Goal: Complete application form: Complete application form

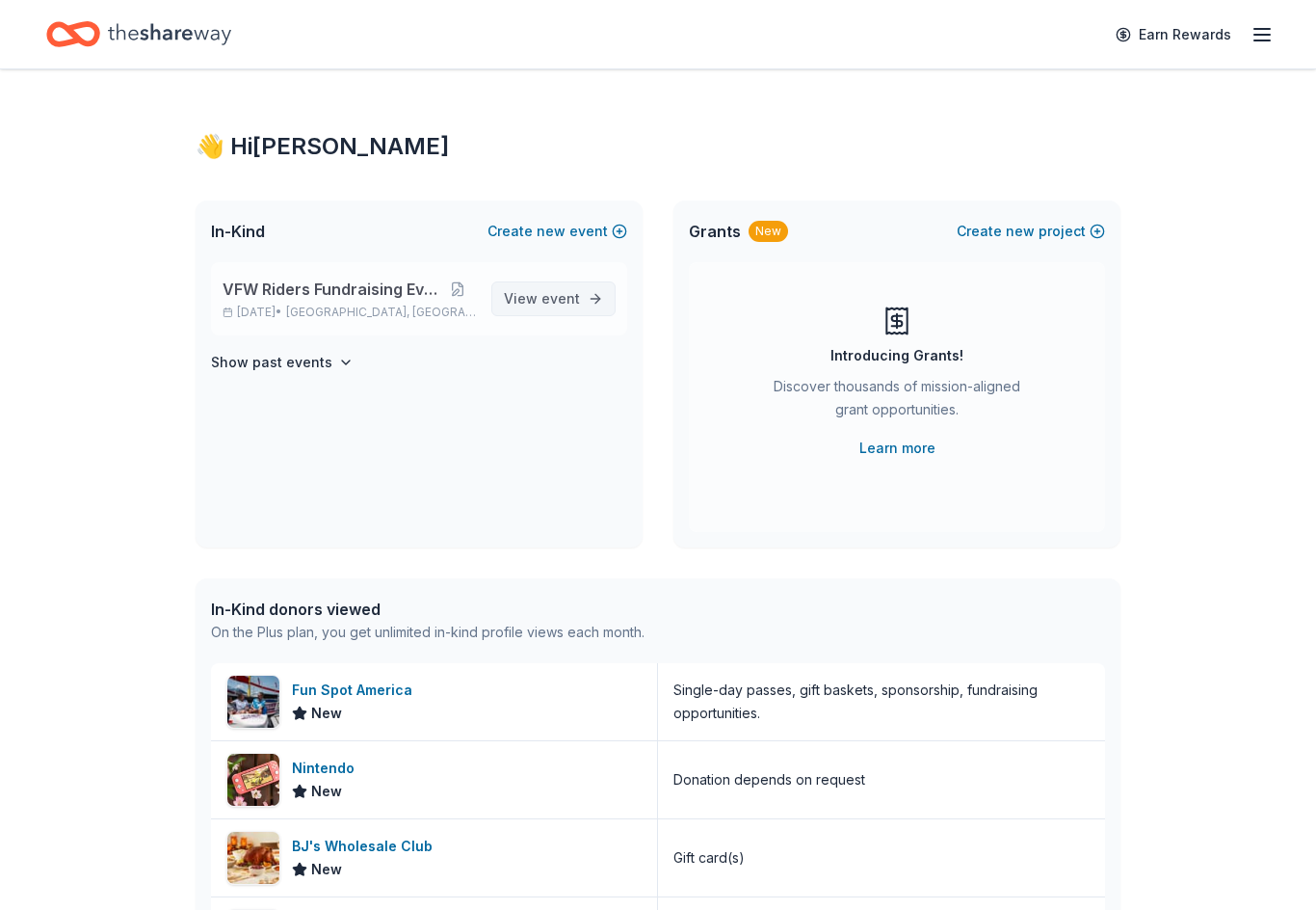
click at [566, 309] on span "View event" at bounding box center [542, 298] width 76 height 23
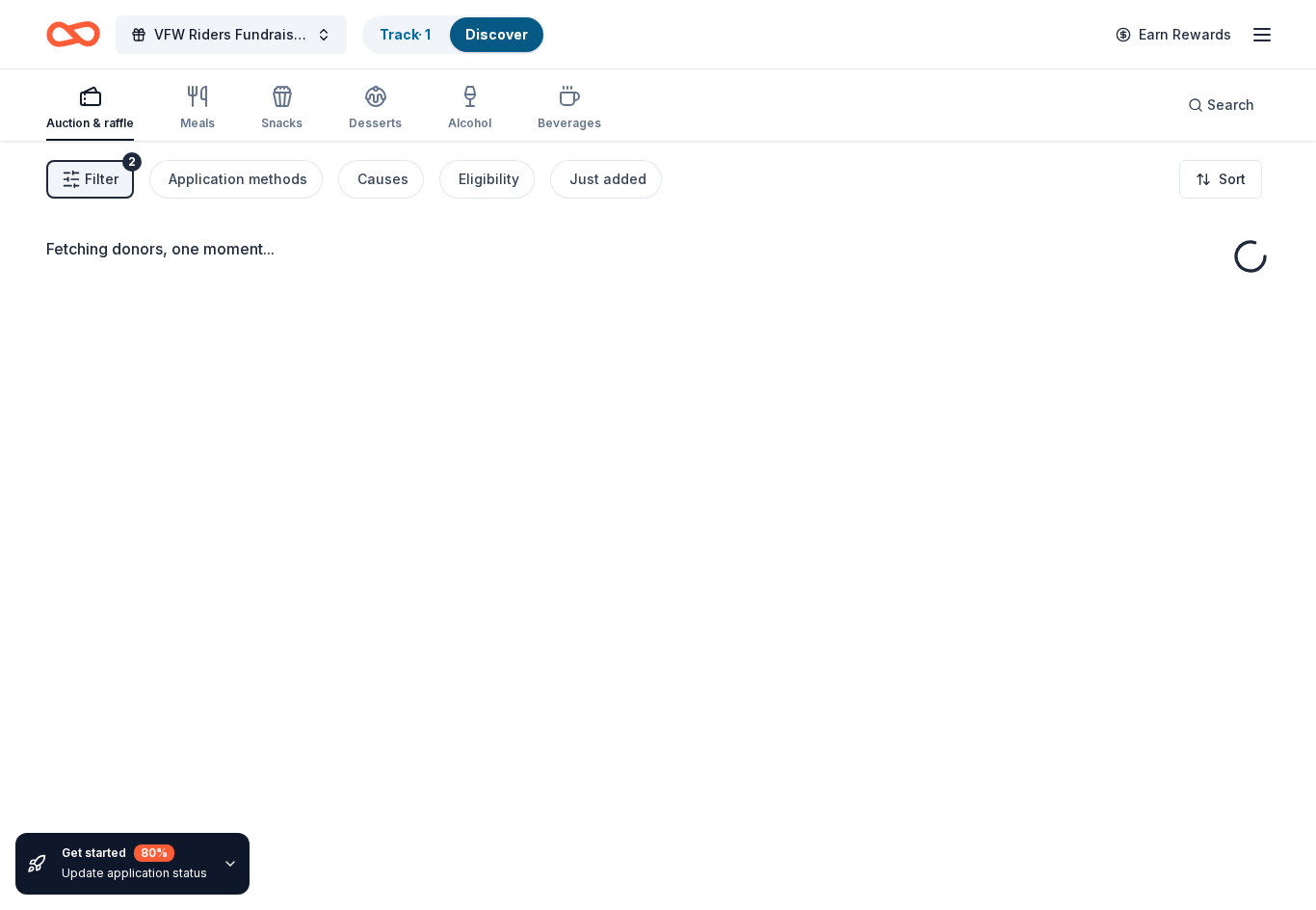
click at [1223, 494] on div "Fetching donors, one moment..." at bounding box center [658, 596] width 1316 height 910
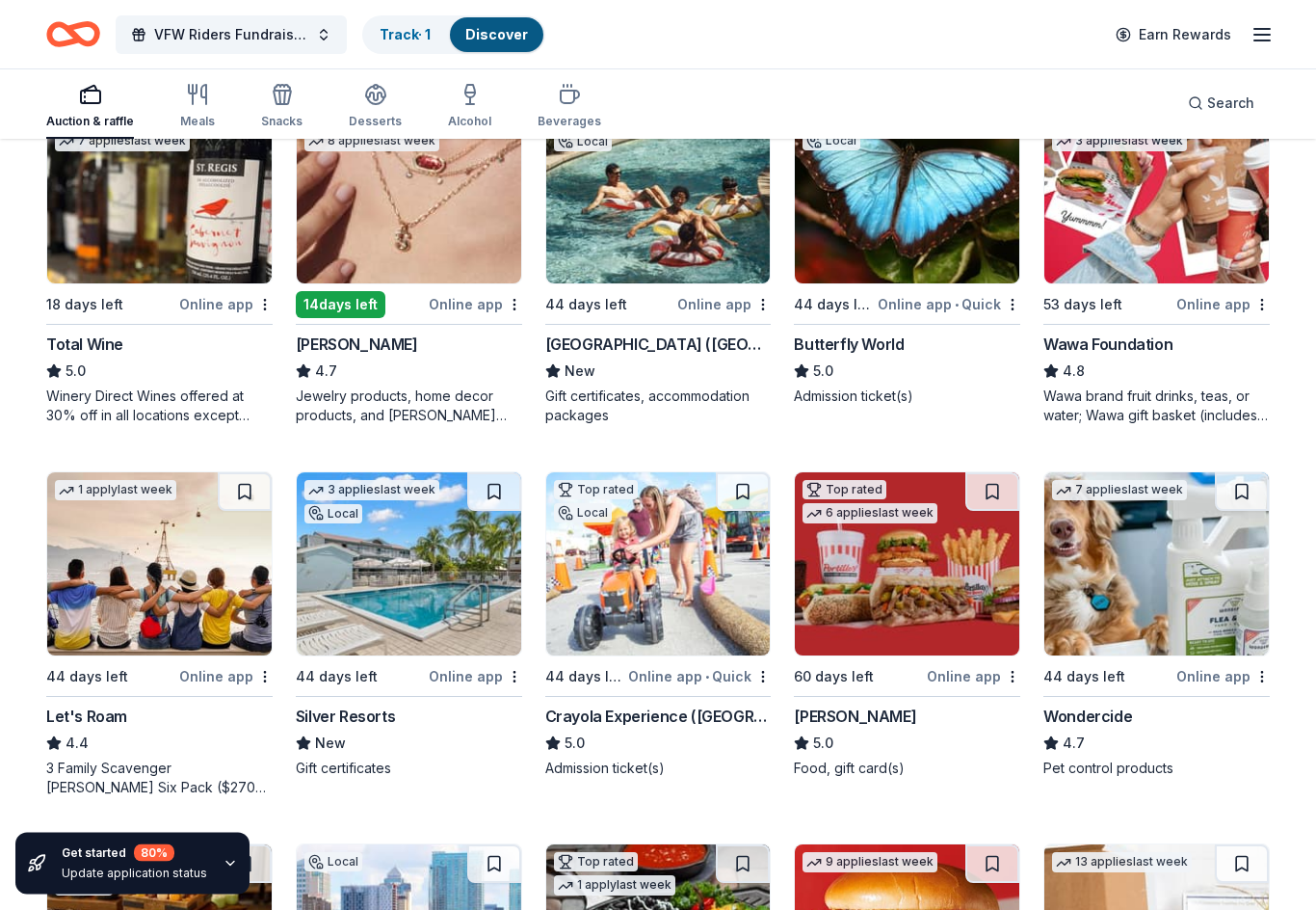
scroll to position [627, 0]
click at [398, 412] on div "Jewelry products, home decor products, and Kendra Gives Back event in-store or …" at bounding box center [409, 405] width 227 height 39
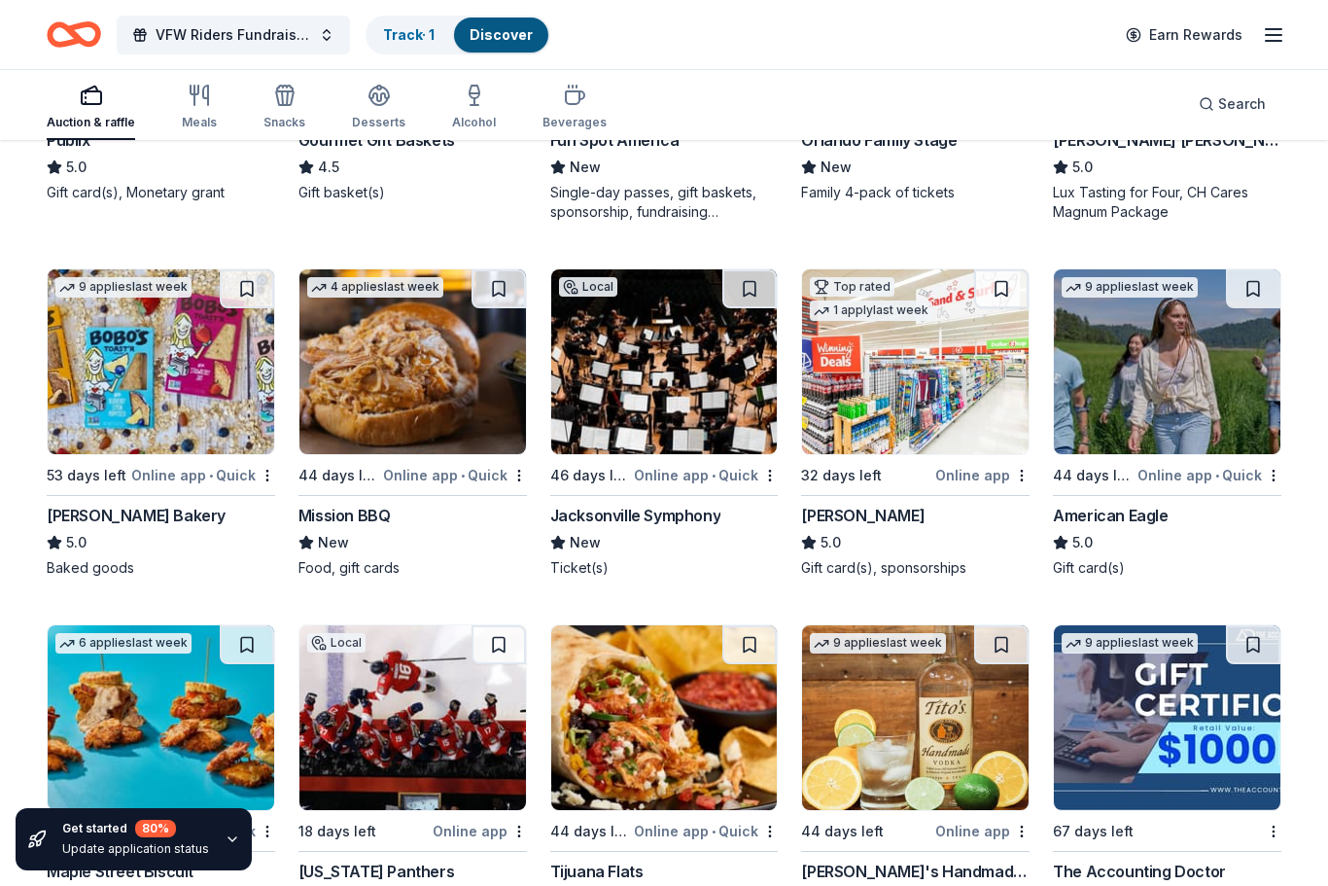
scroll to position [2351, 0]
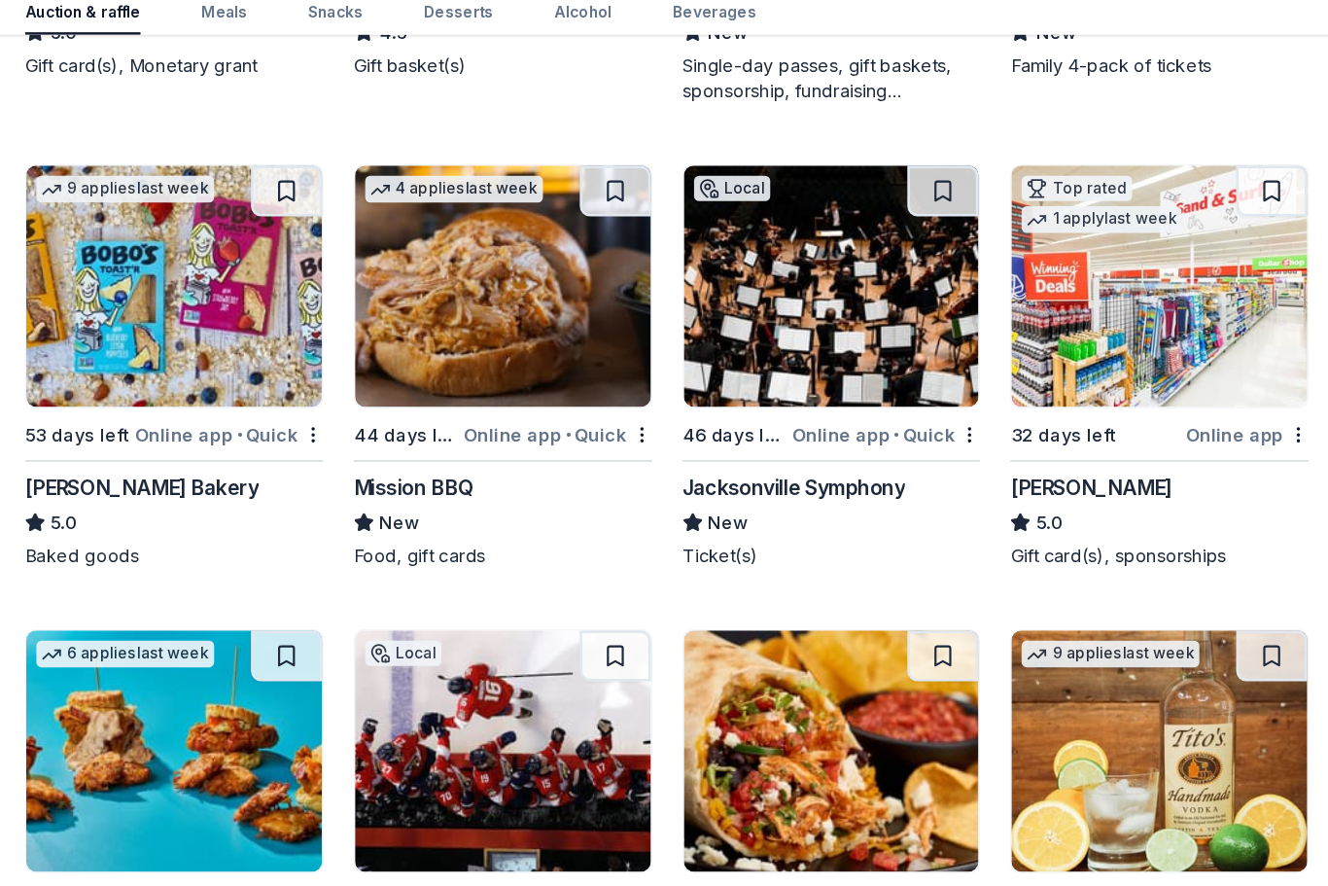
click at [638, 475] on div "Jacksonville Symphony" at bounding box center [635, 486] width 171 height 23
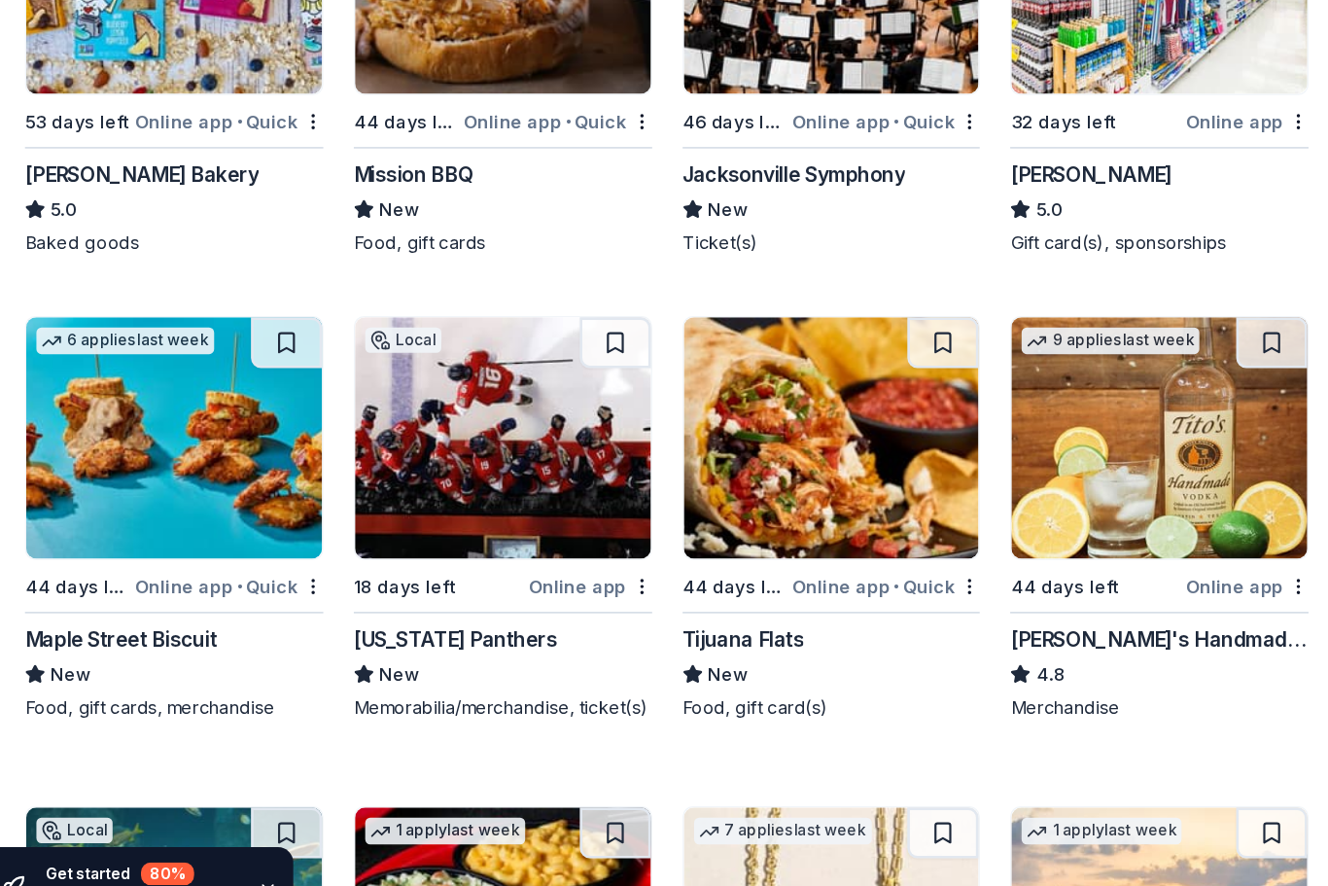
scroll to position [2546, 0]
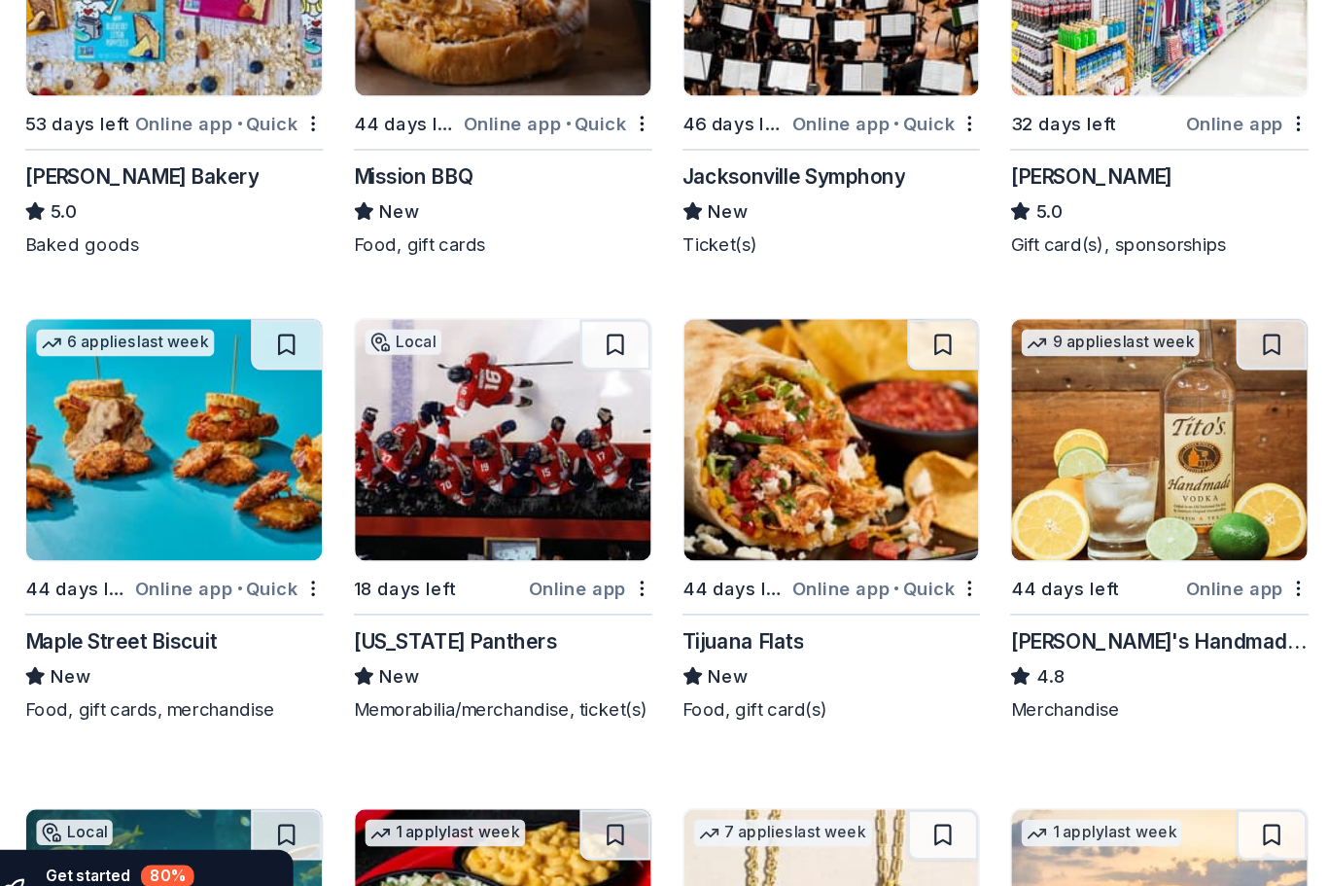
click at [901, 636] on div "Tito's Handmade Vodka" at bounding box center [915, 647] width 229 height 23
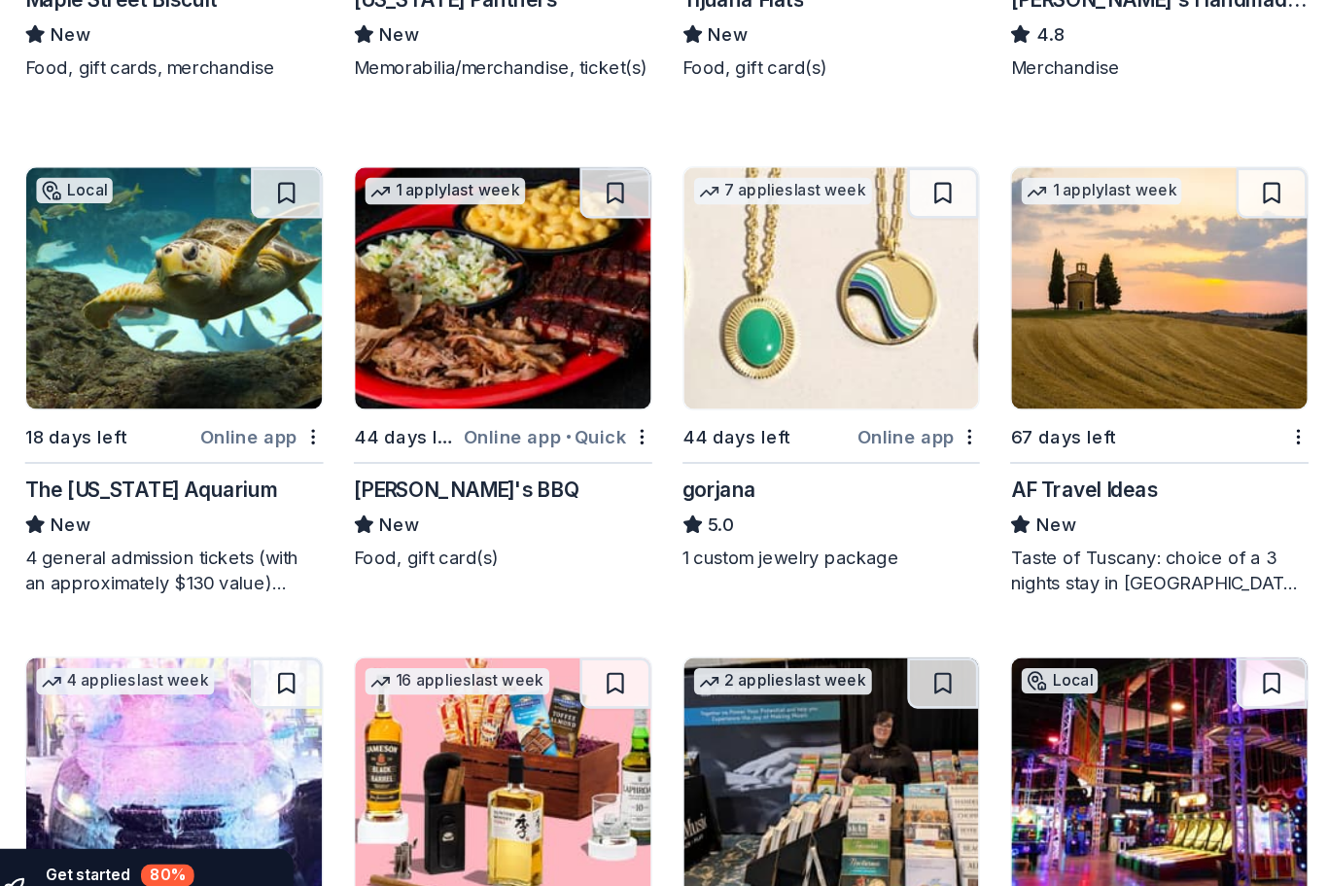
scroll to position [3043, 0]
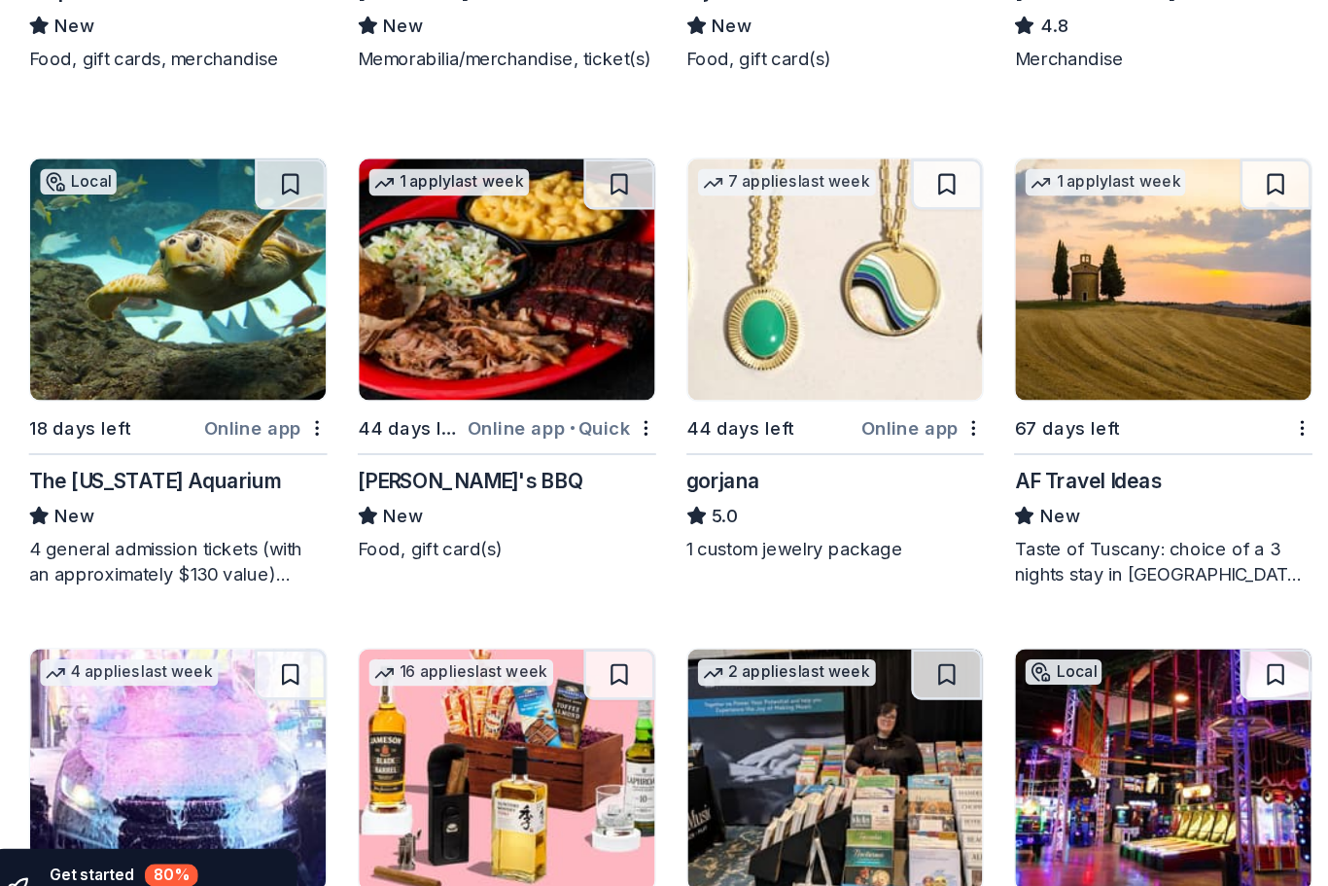
click at [349, 514] on div "Sonny's BBQ" at bounding box center [385, 525] width 173 height 23
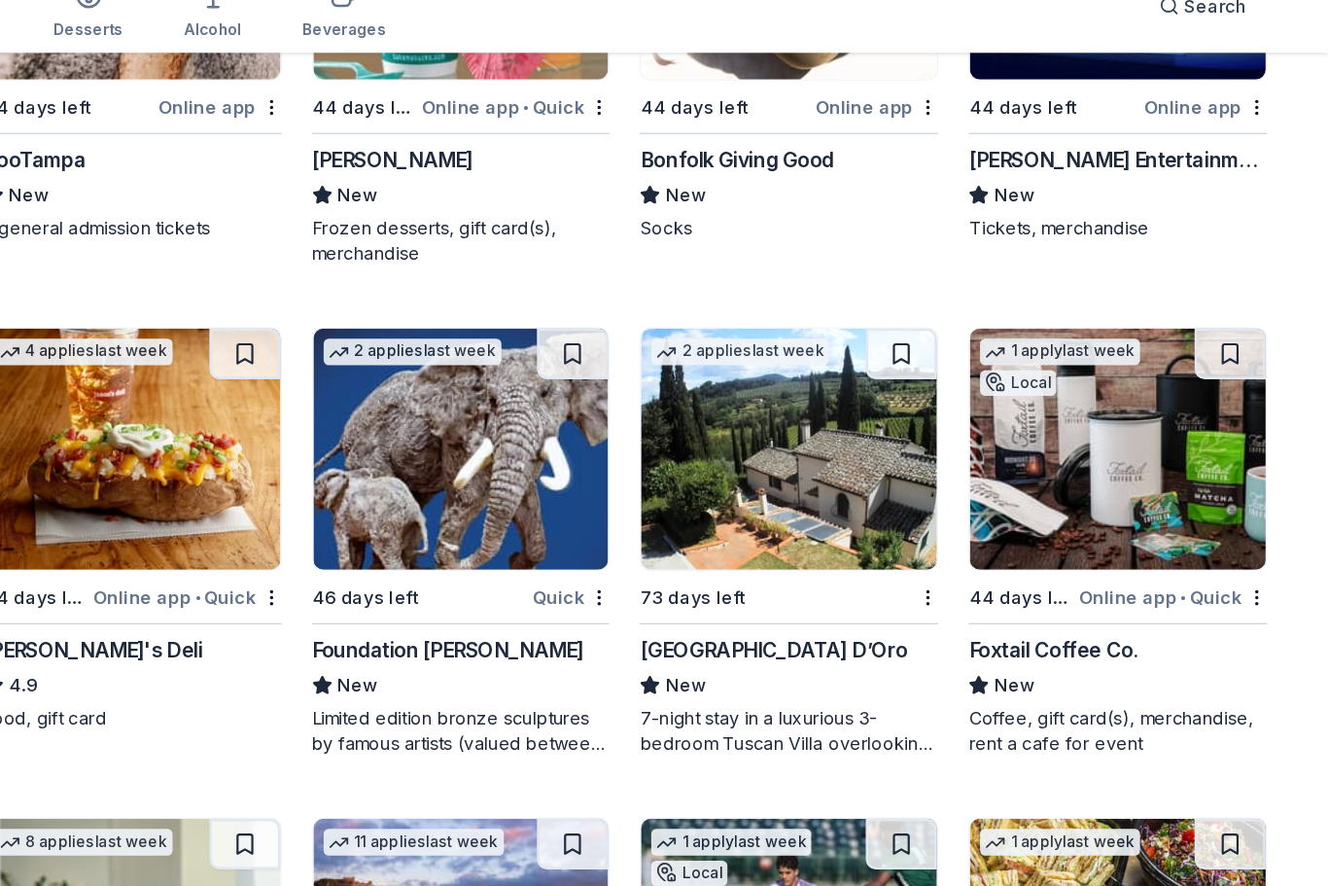
scroll to position [4473, 0]
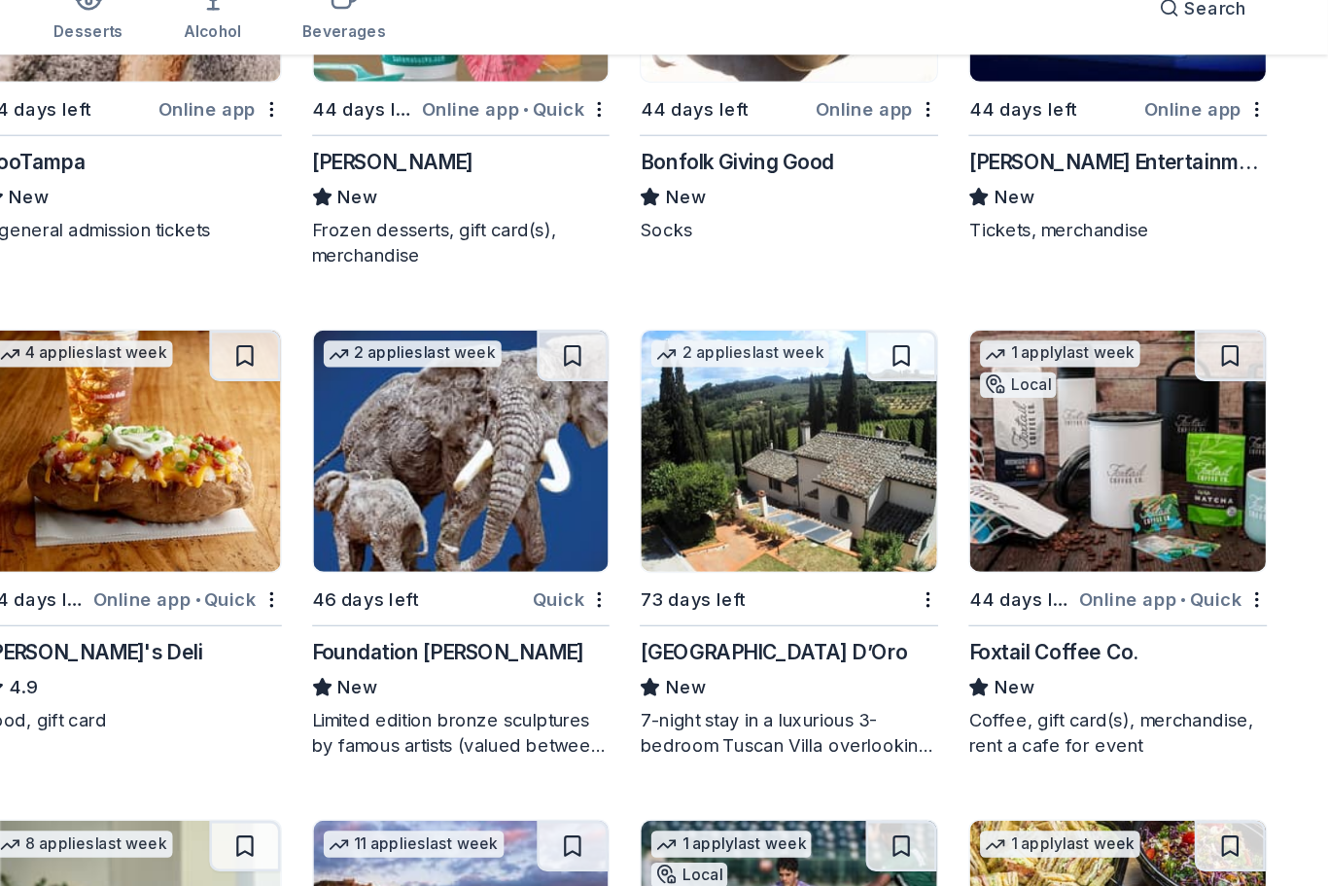
click at [801, 585] on div "[GEOGRAPHIC_DATA] D’Oro" at bounding box center [903, 596] width 205 height 23
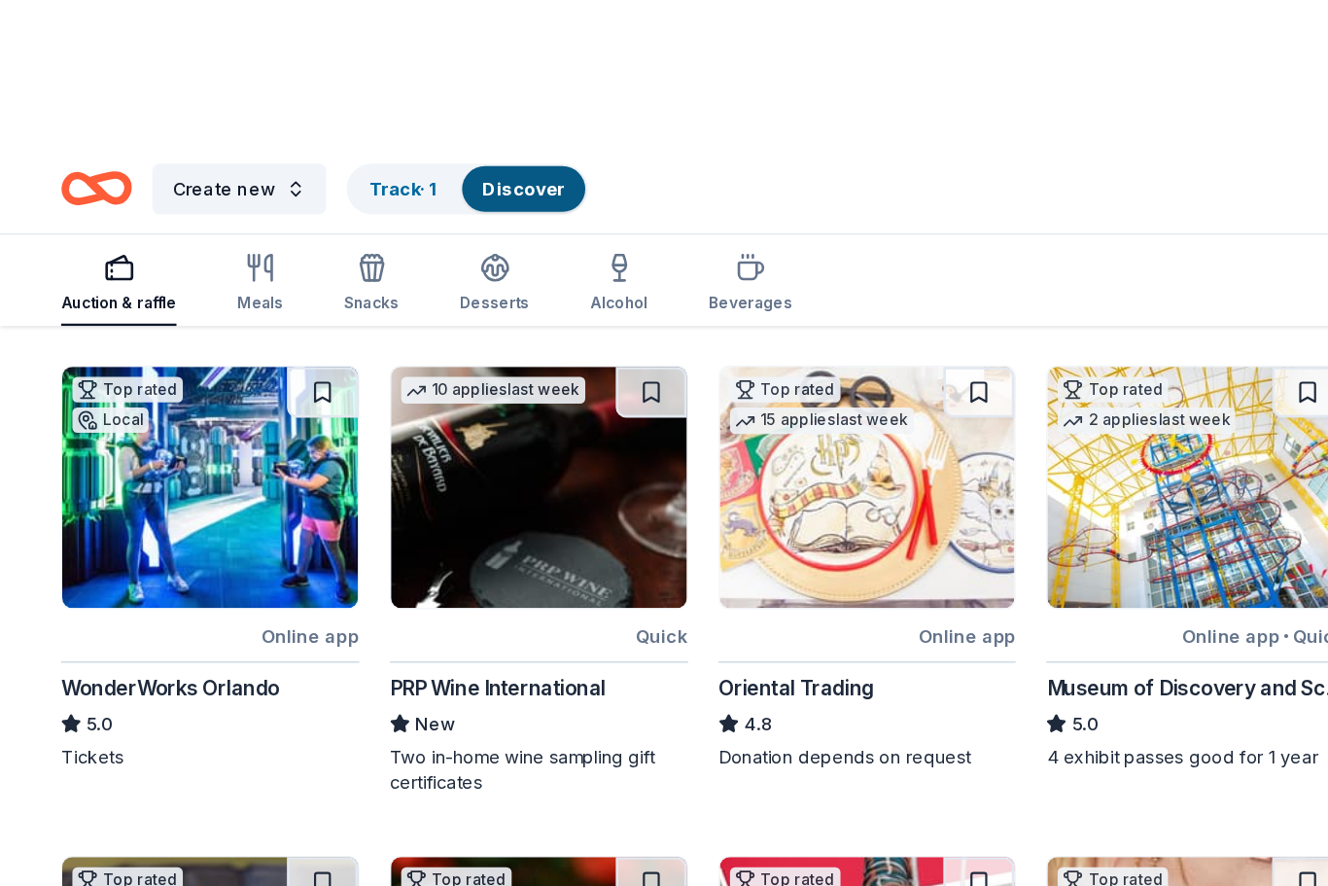
scroll to position [0, 0]
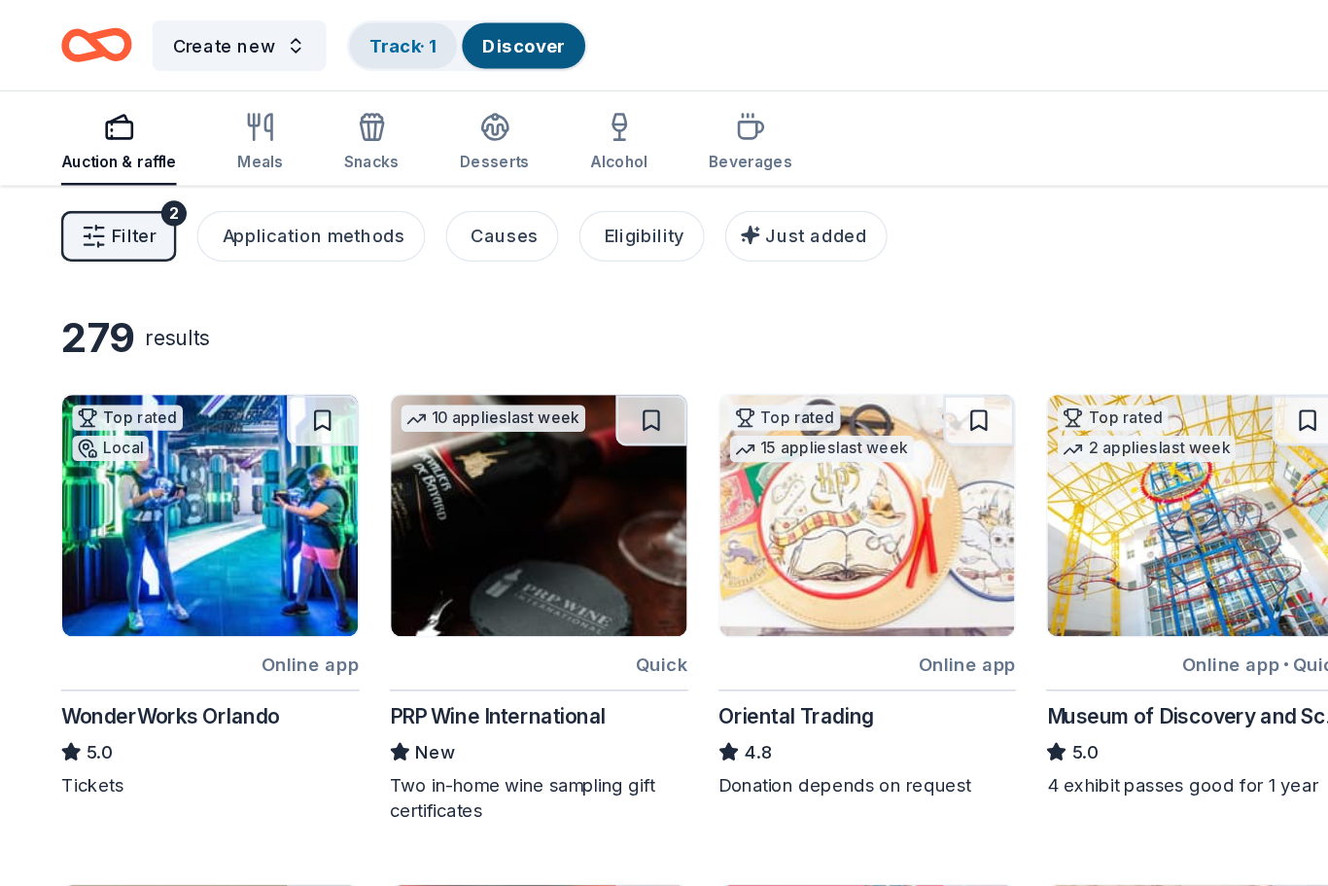
click at [309, 32] on link "Track · 1" at bounding box center [309, 34] width 52 height 17
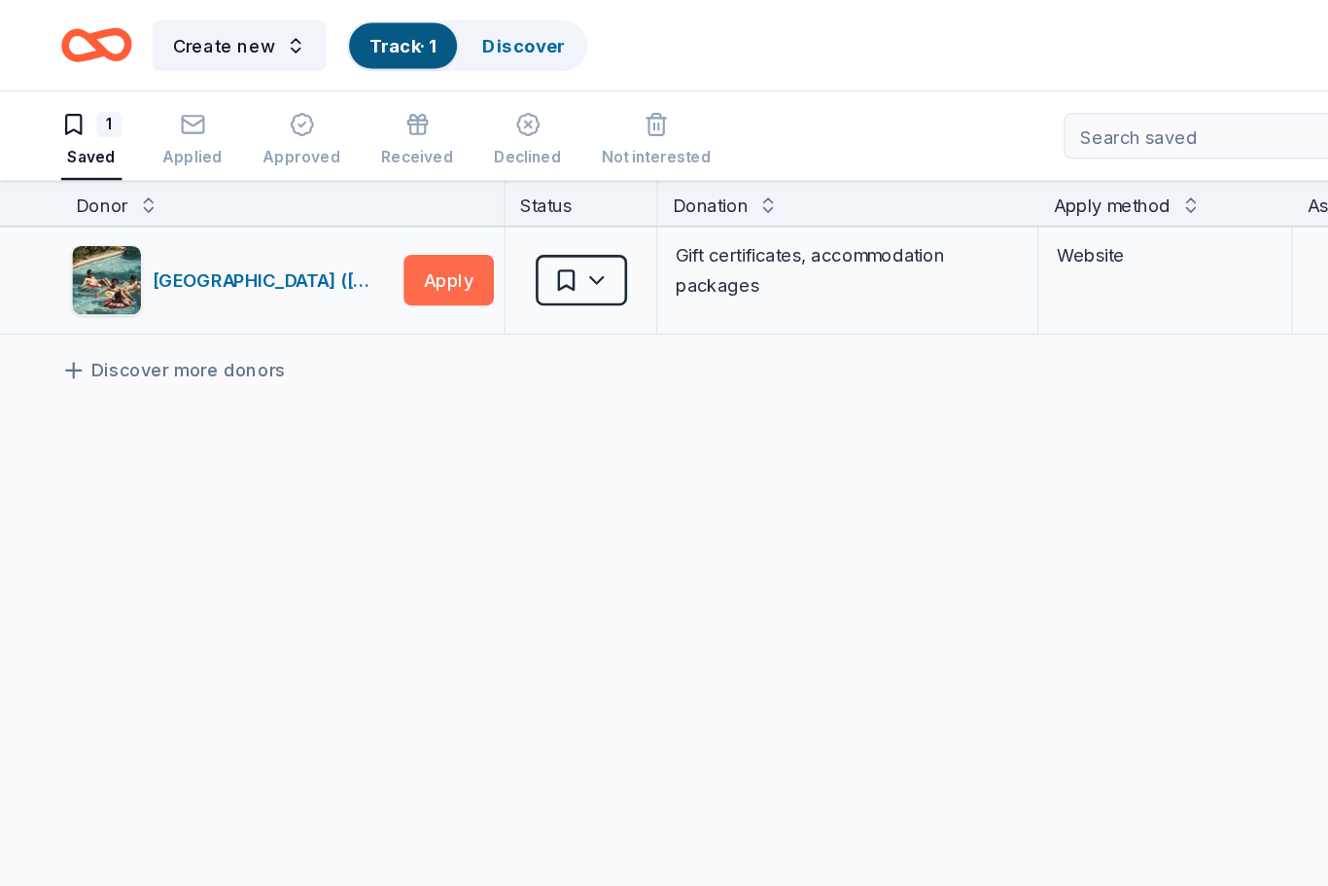
click at [342, 218] on button "Apply" at bounding box center [343, 214] width 69 height 39
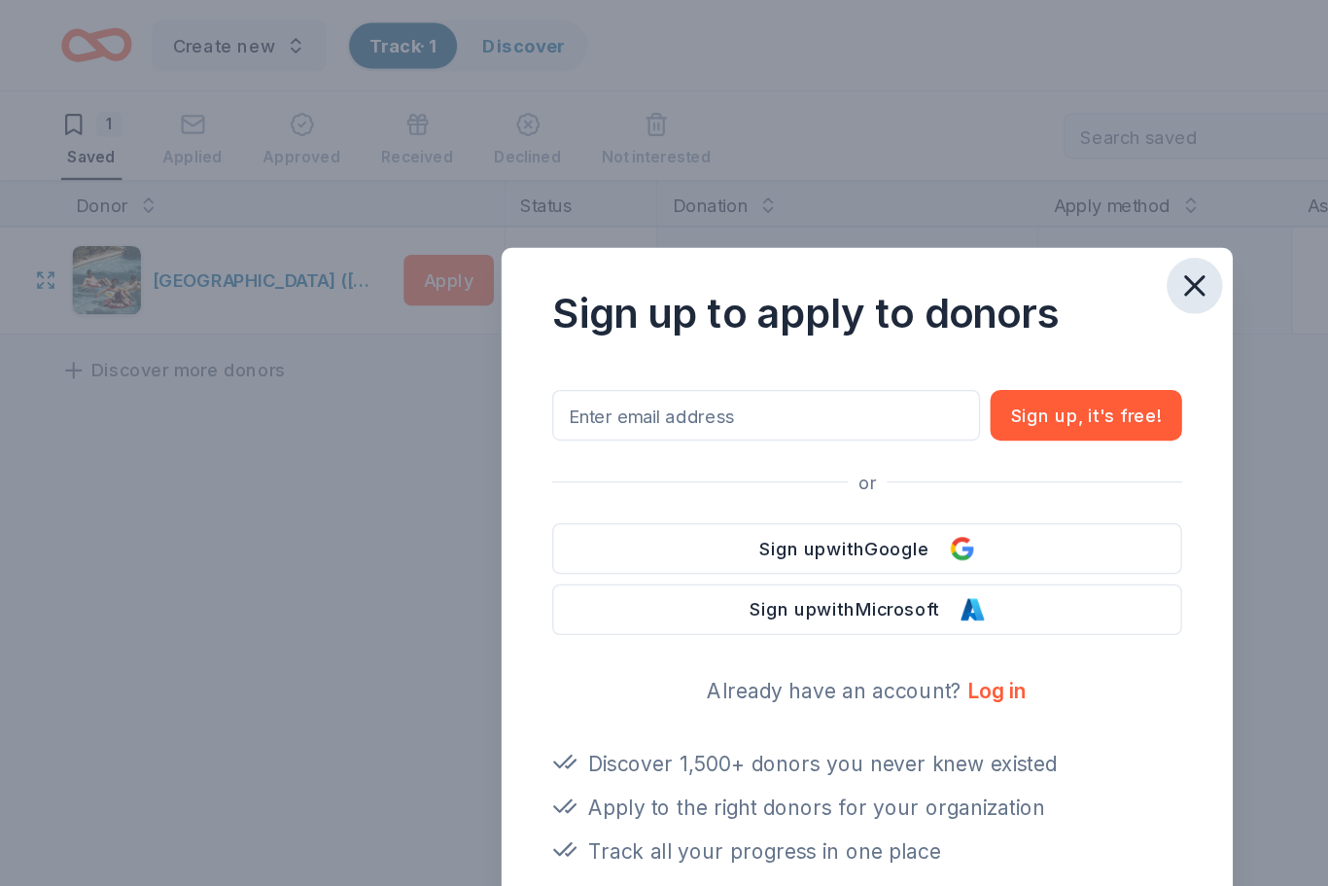
click at [904, 229] on icon "button" at bounding box center [914, 218] width 27 height 27
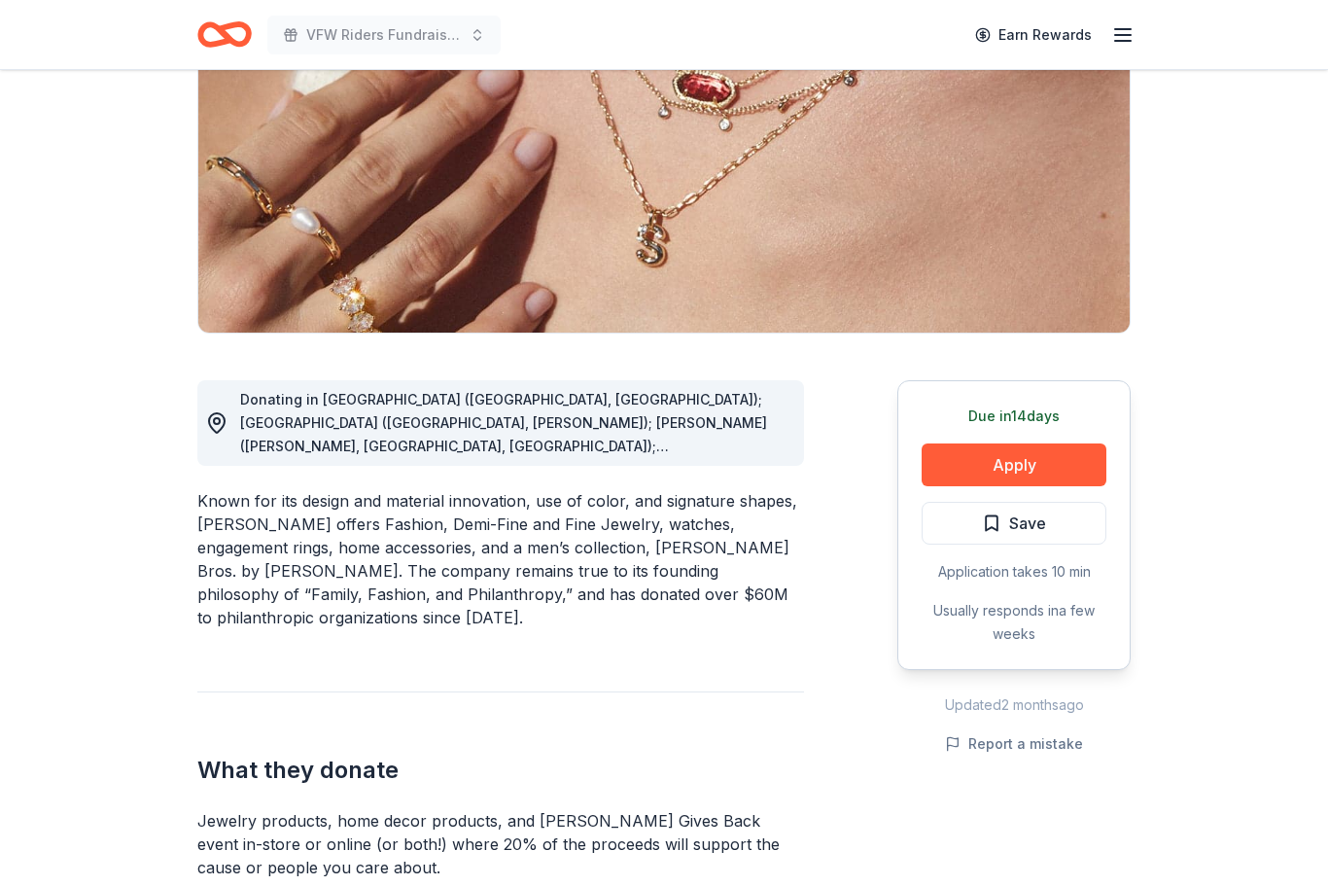
scroll to position [256, 0]
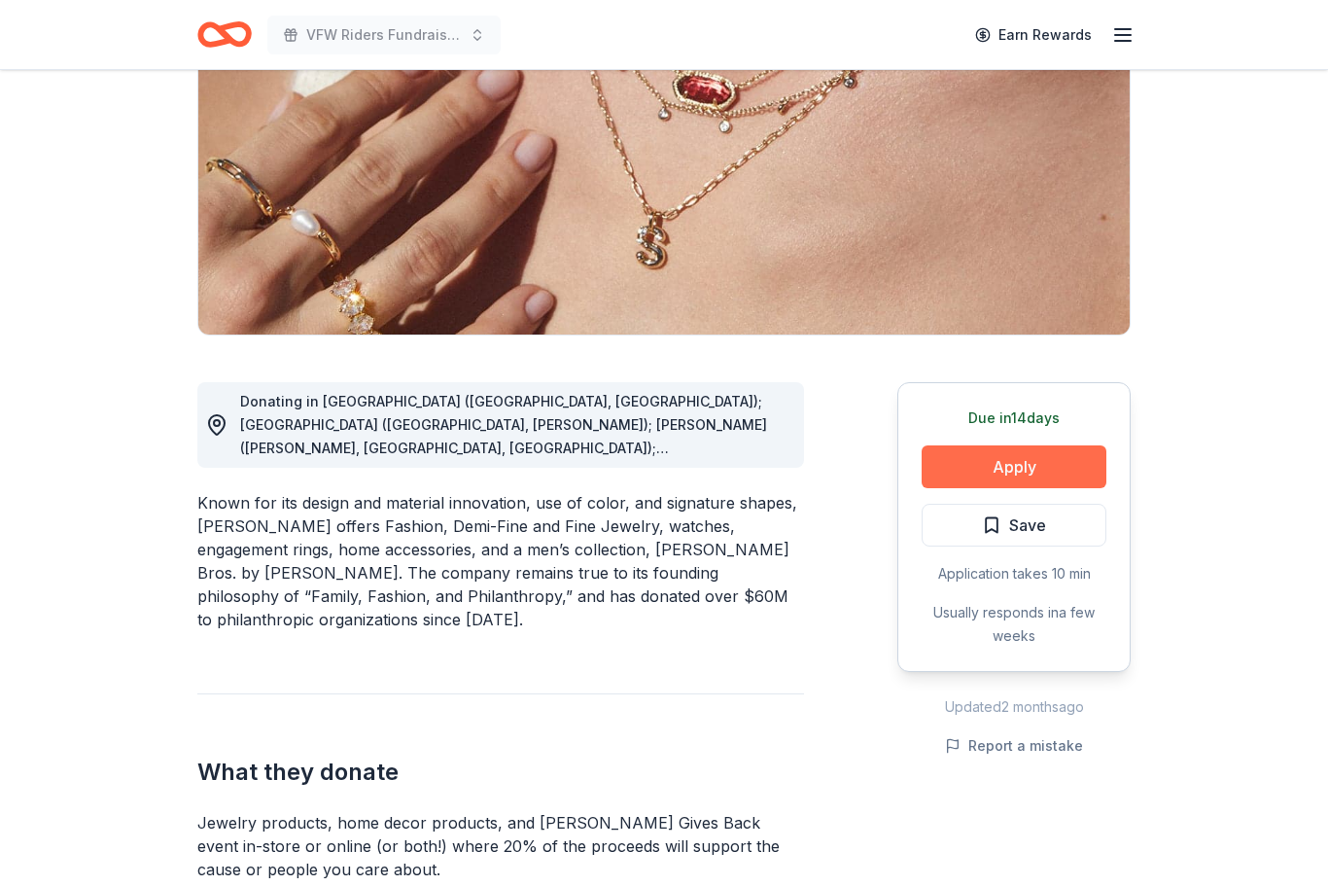
click at [1029, 477] on button "Apply" at bounding box center [1014, 466] width 185 height 43
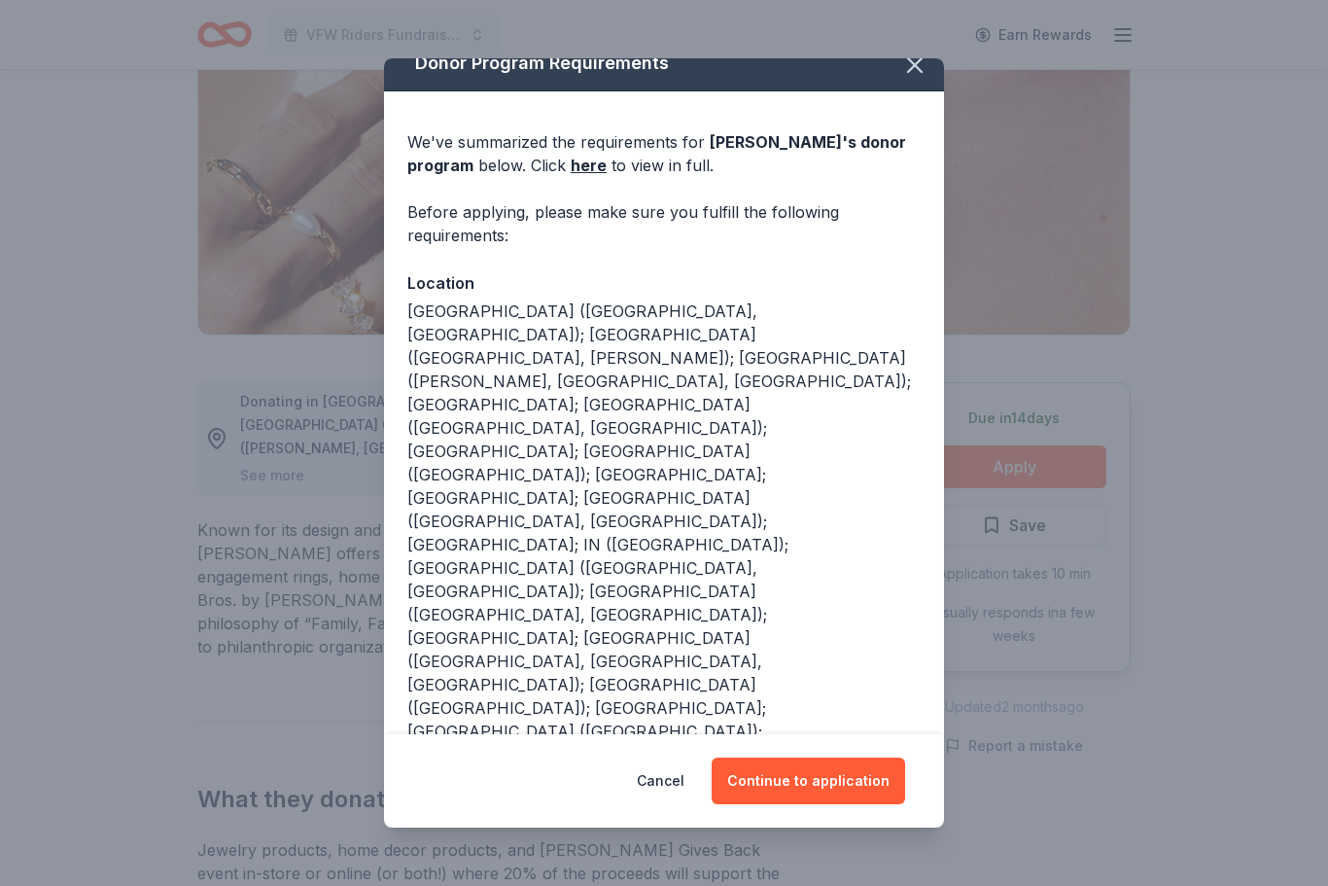
scroll to position [21, 0]
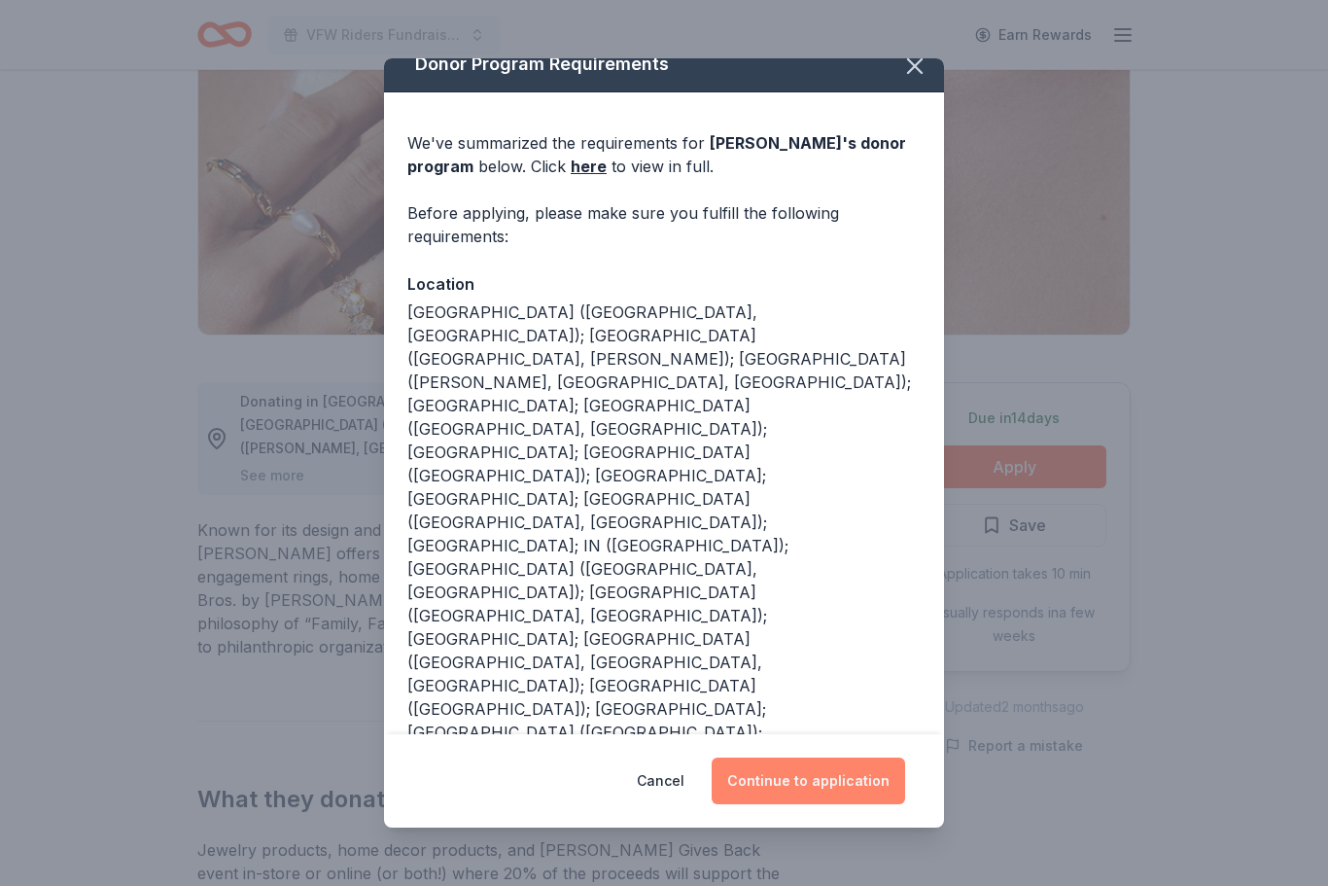
click at [835, 804] on button "Continue to application" at bounding box center [809, 781] width 194 height 47
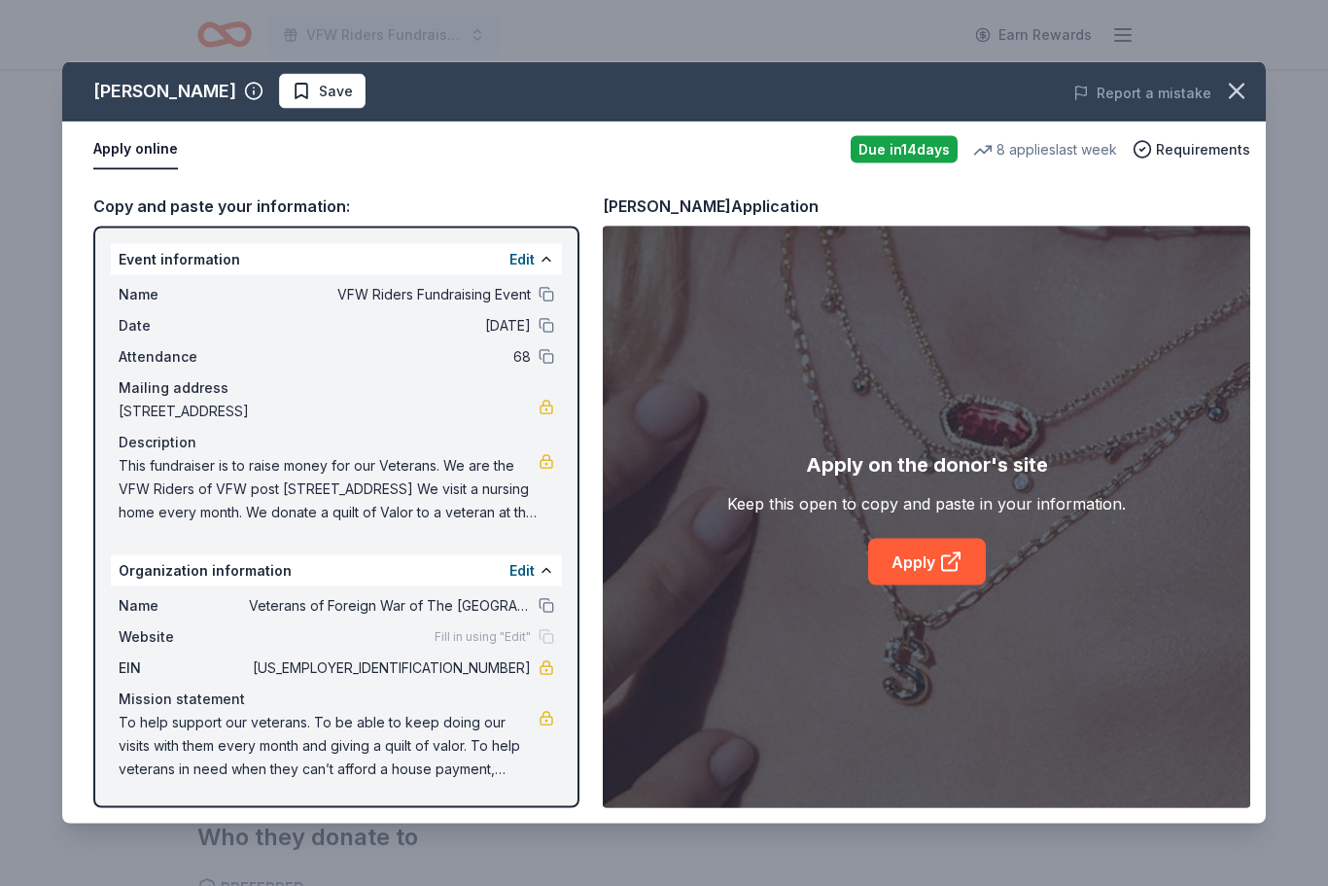
scroll to position [554, 0]
click at [936, 585] on link "Apply" at bounding box center [927, 562] width 118 height 47
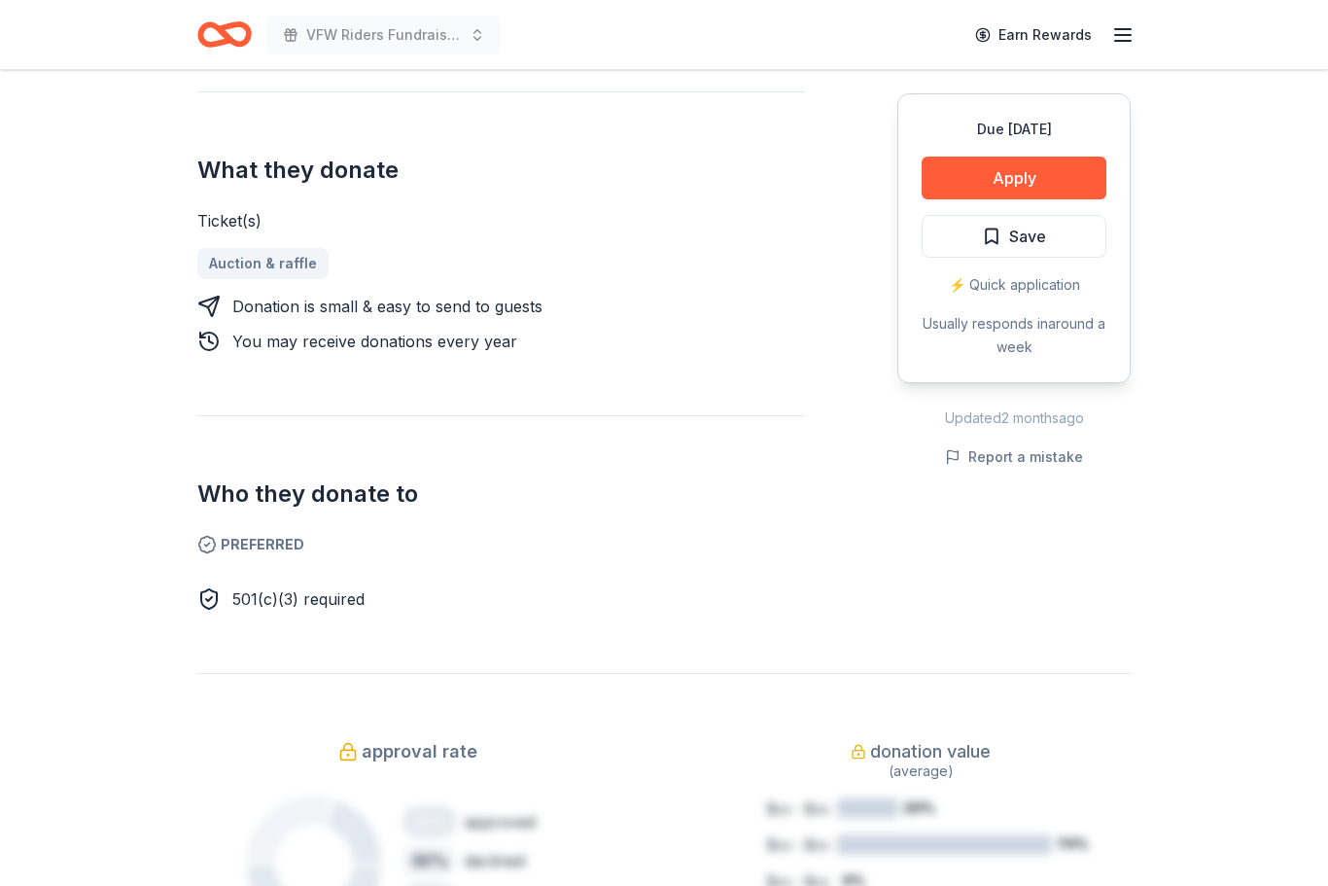
scroll to position [731, 0]
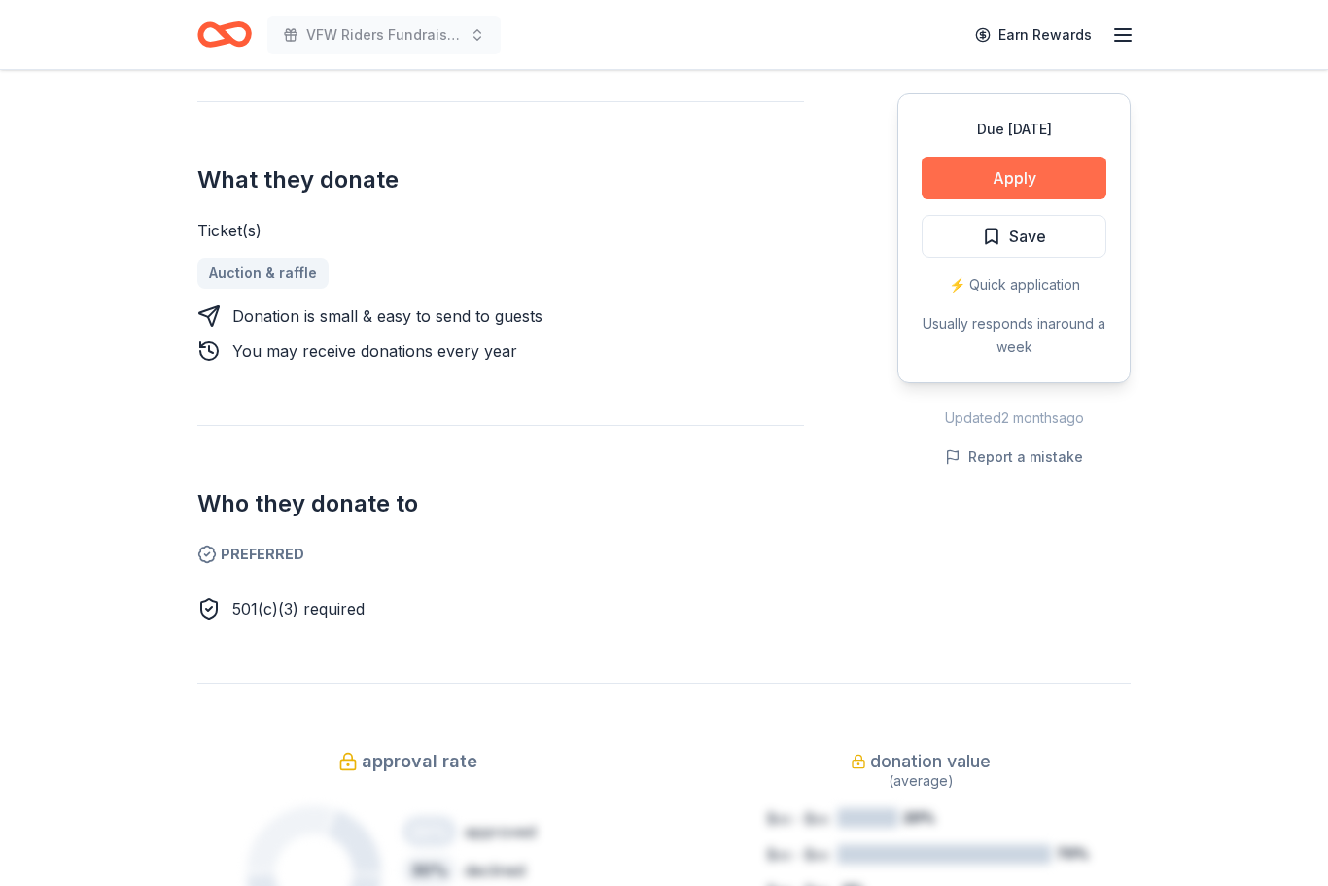
click at [1042, 187] on button "Apply" at bounding box center [1014, 178] width 185 height 43
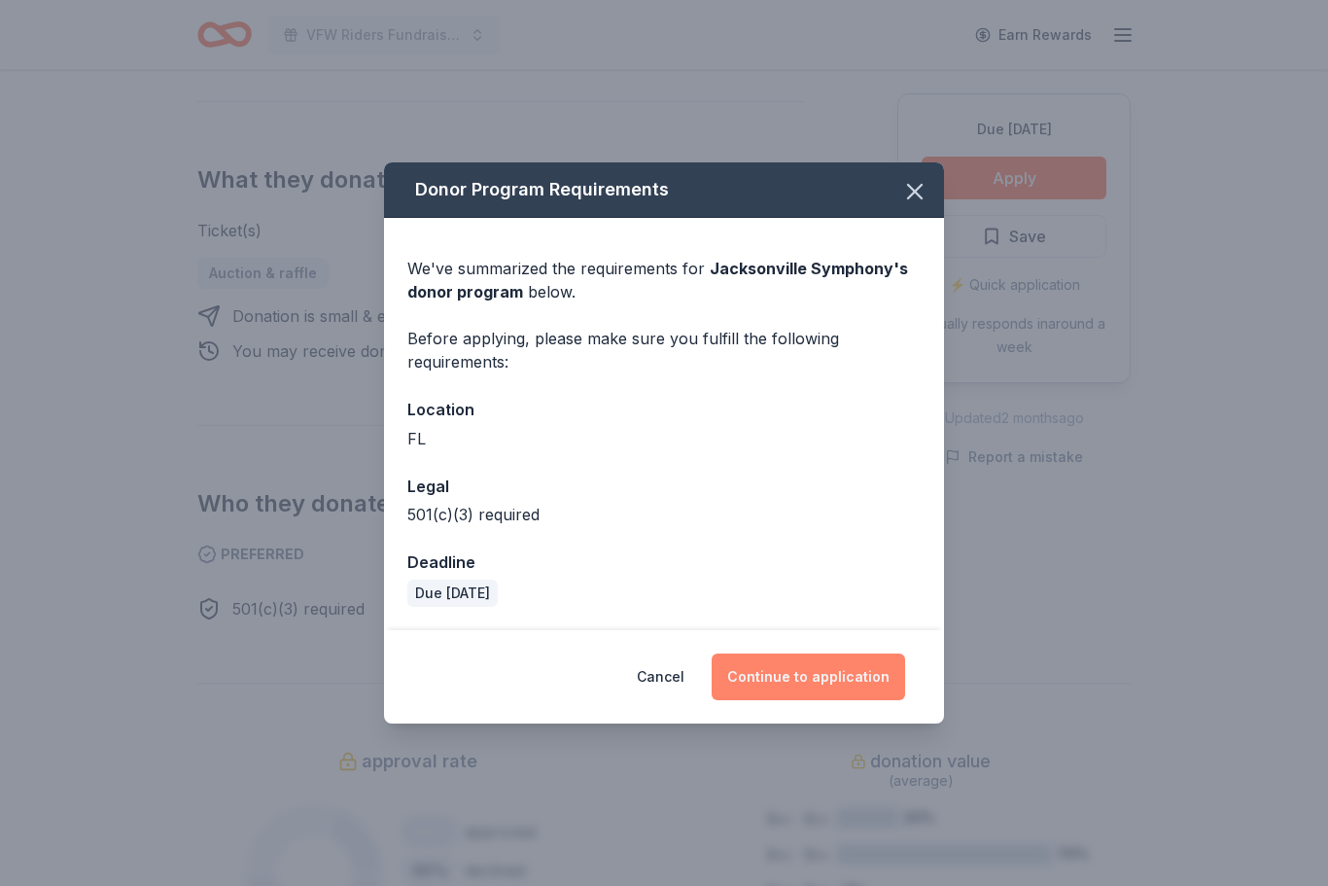
click at [829, 692] on button "Continue to application" at bounding box center [809, 676] width 194 height 47
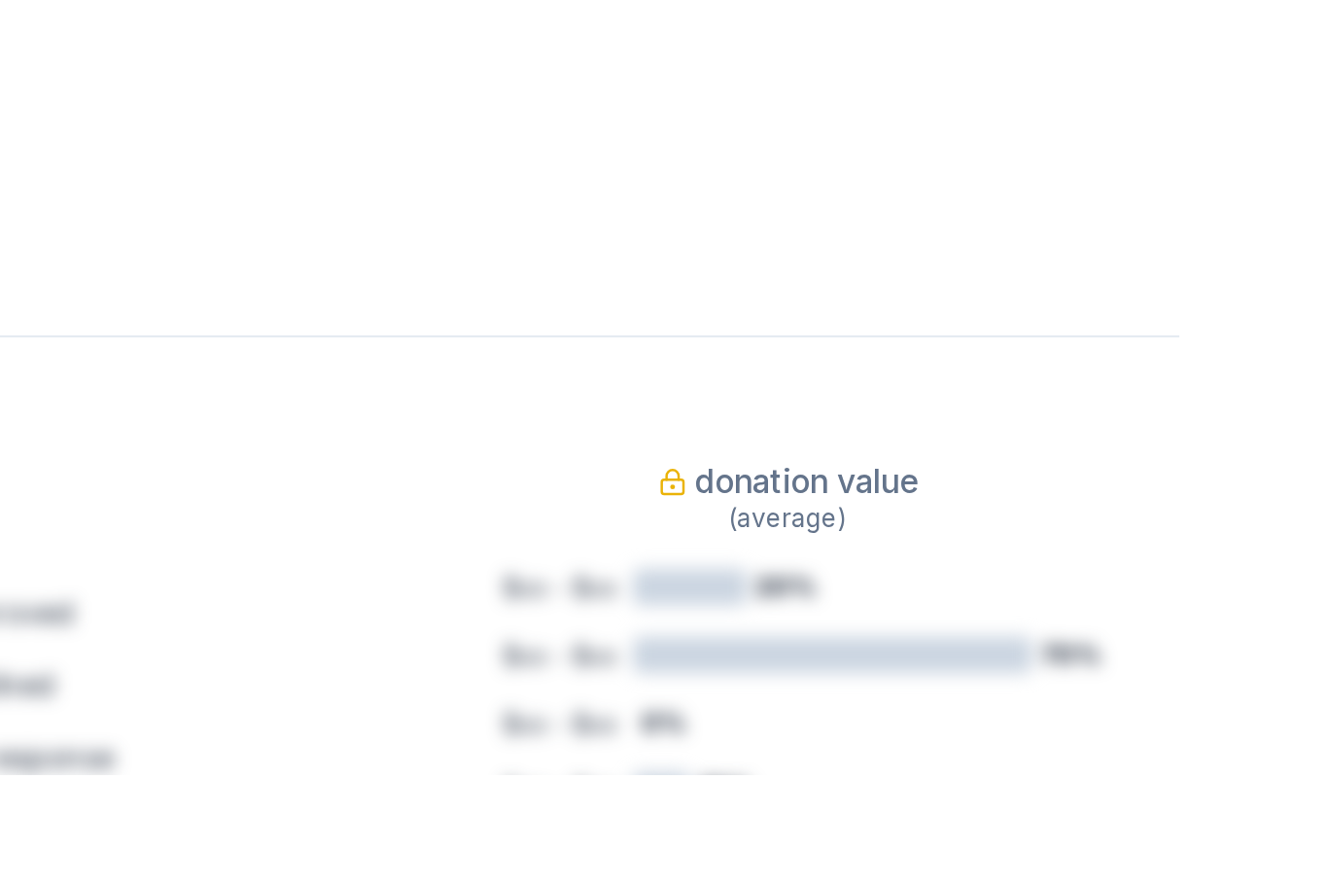
scroll to position [757, 0]
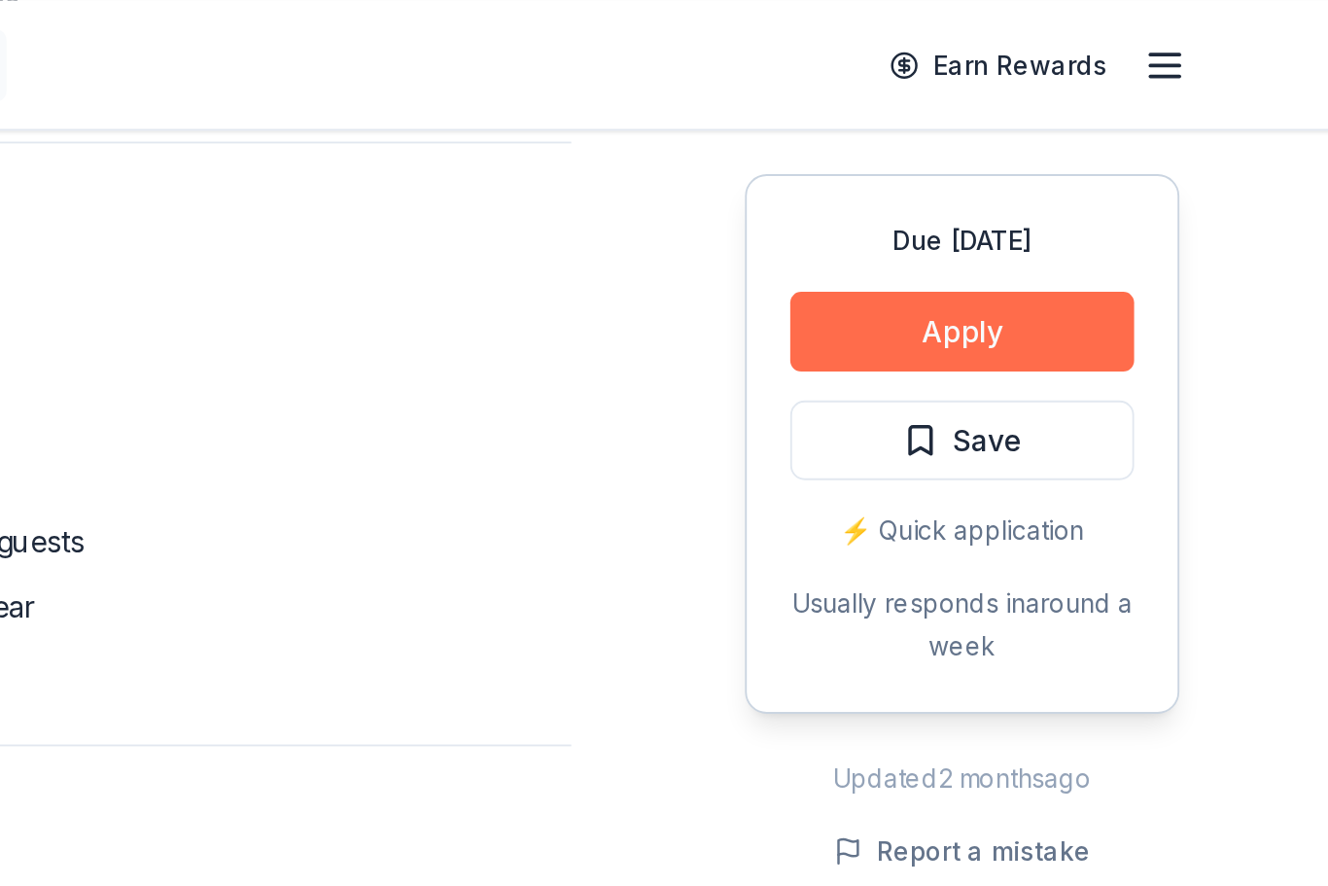
click at [922, 176] on button "Apply" at bounding box center [1014, 178] width 185 height 43
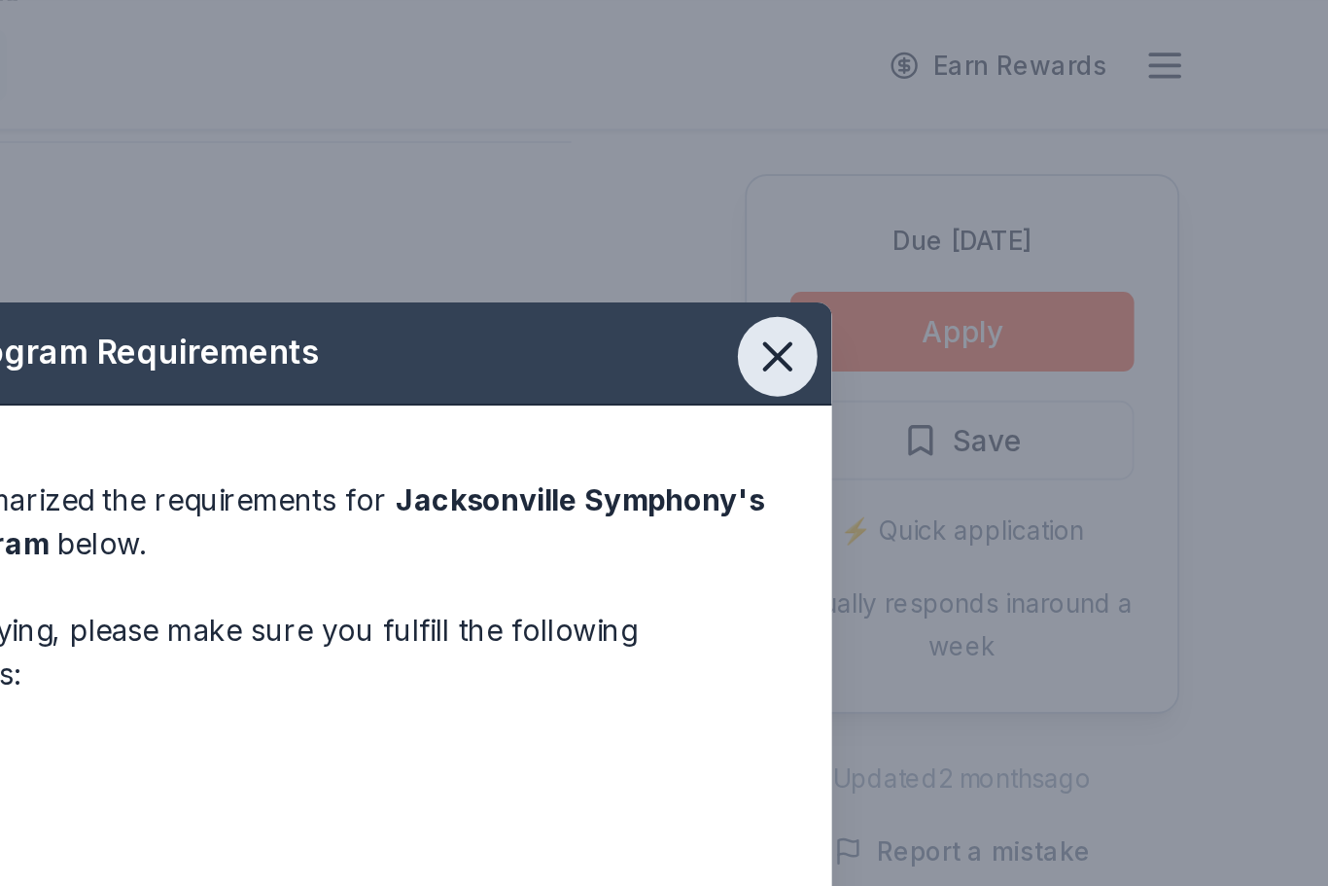
click at [901, 193] on icon "button" at bounding box center [914, 191] width 27 height 27
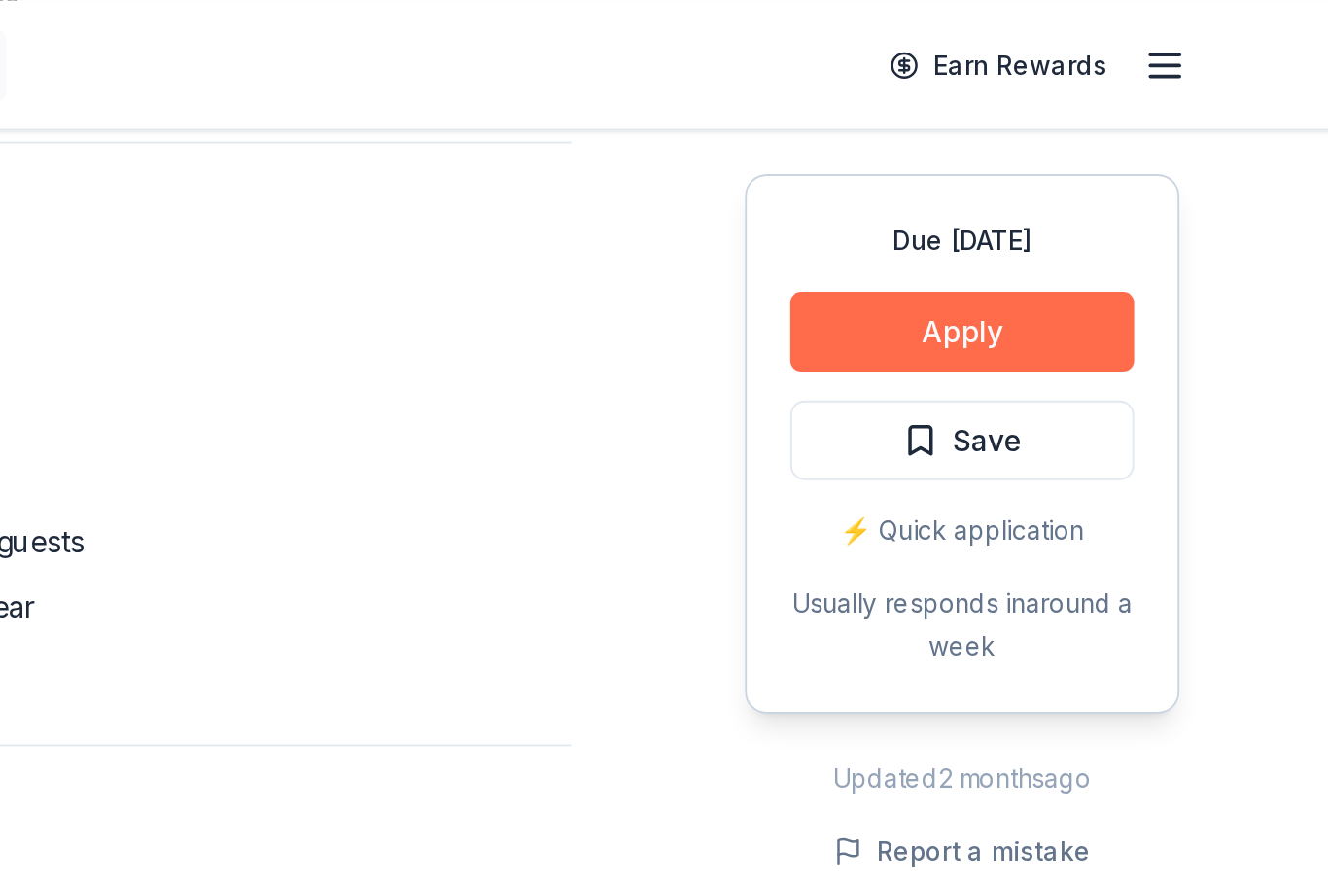
click at [922, 180] on button "Apply" at bounding box center [1014, 178] width 185 height 43
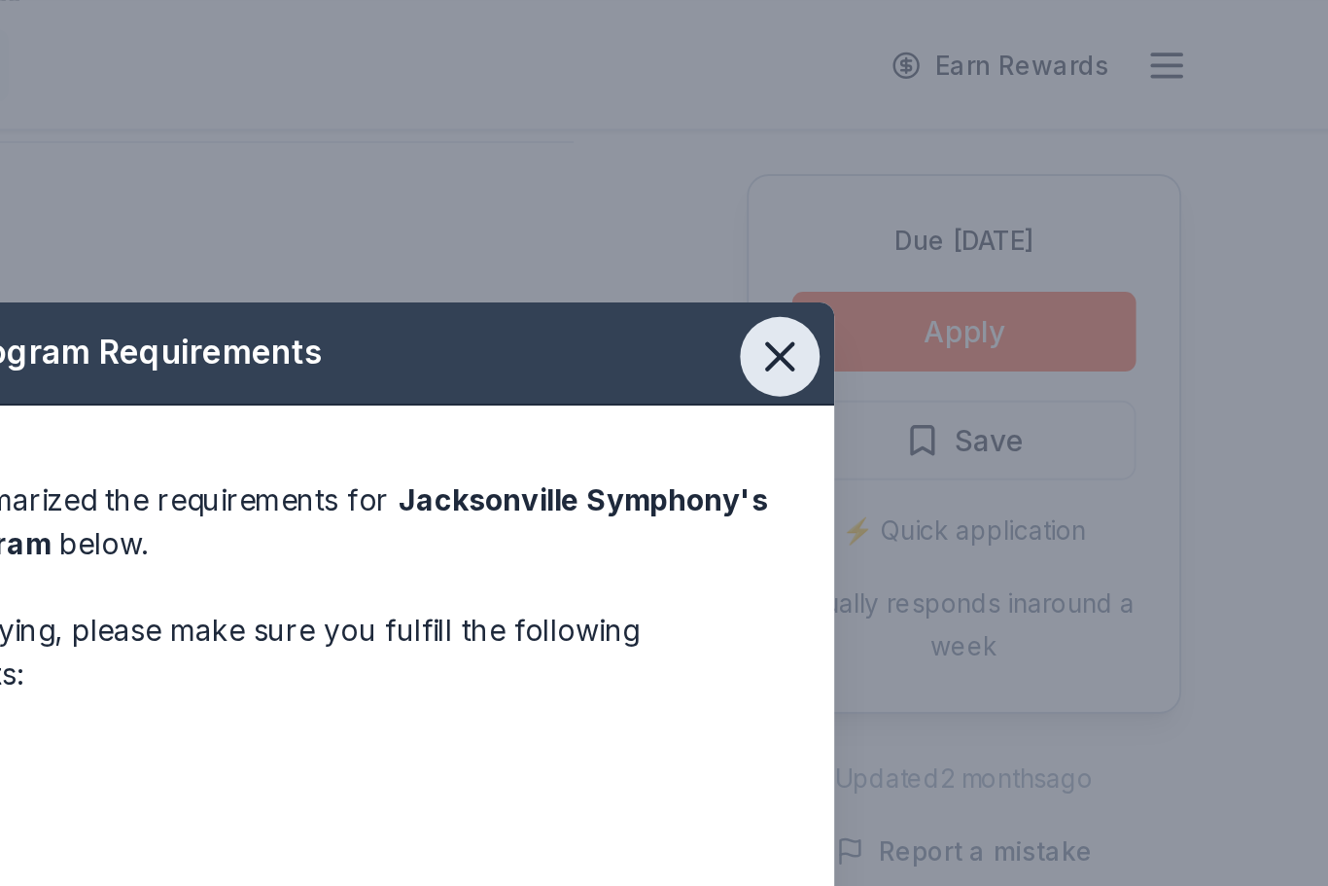
click at [901, 193] on icon "button" at bounding box center [914, 191] width 27 height 27
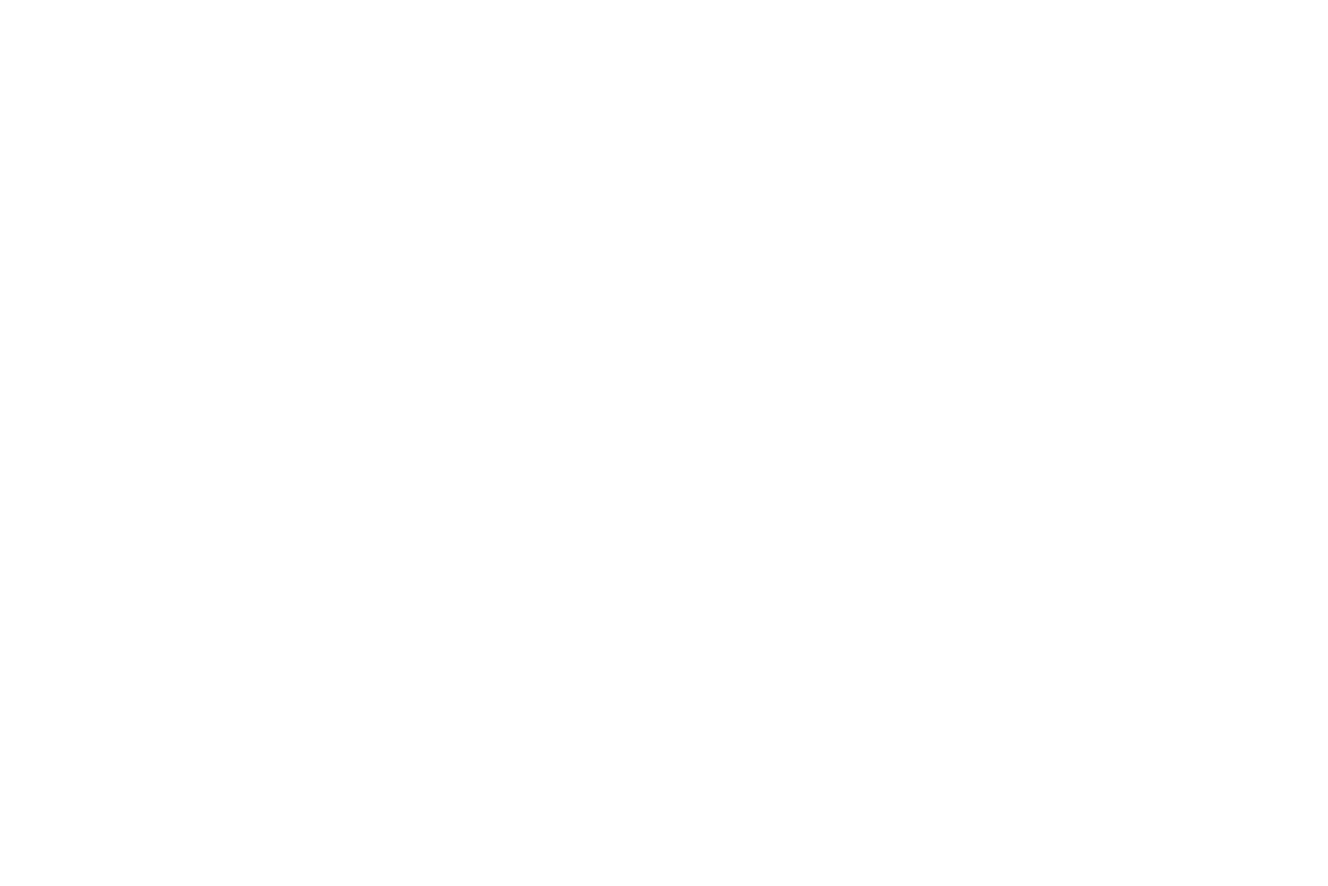
scroll to position [503, 0]
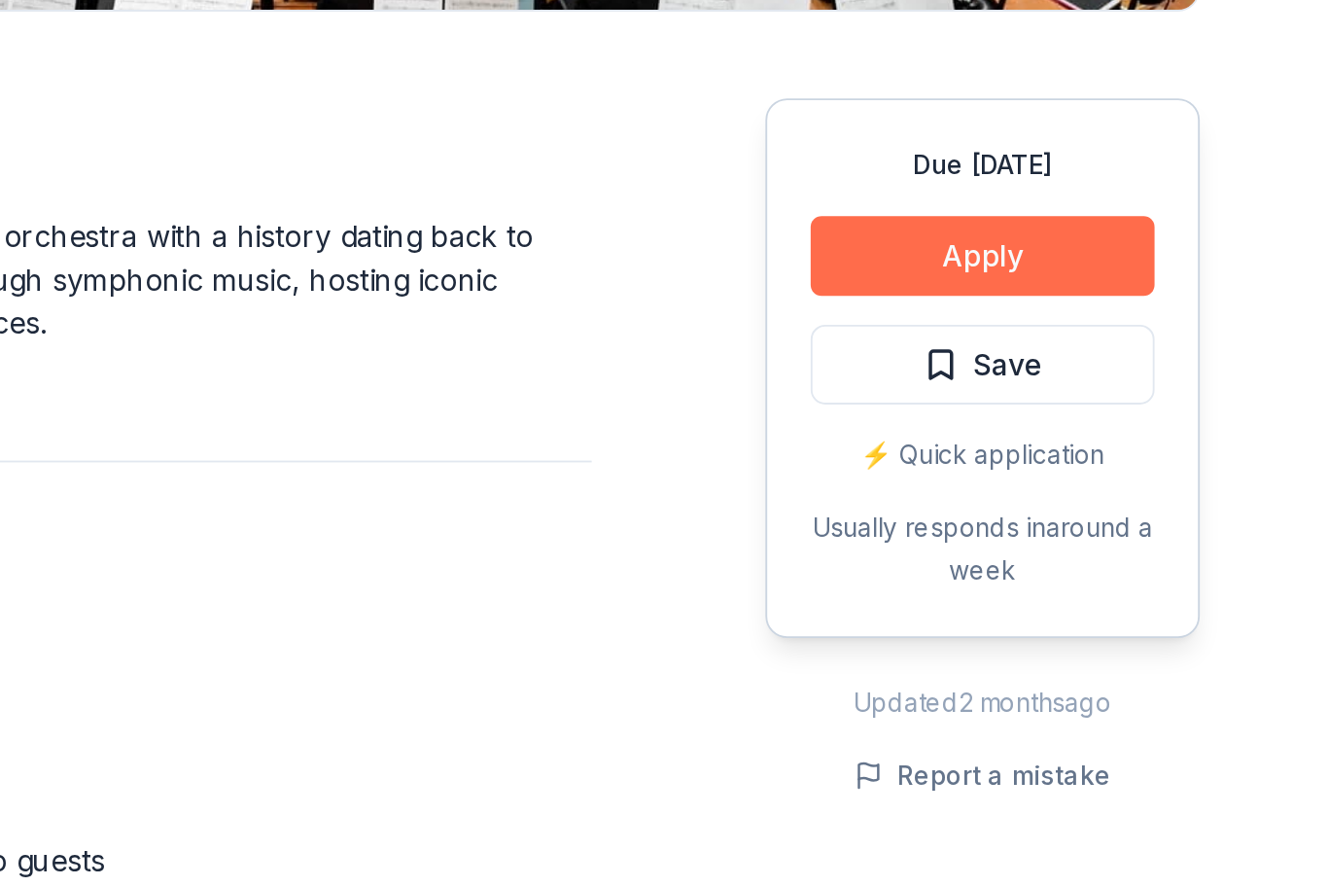
click at [922, 198] on button "Apply" at bounding box center [1014, 219] width 185 height 43
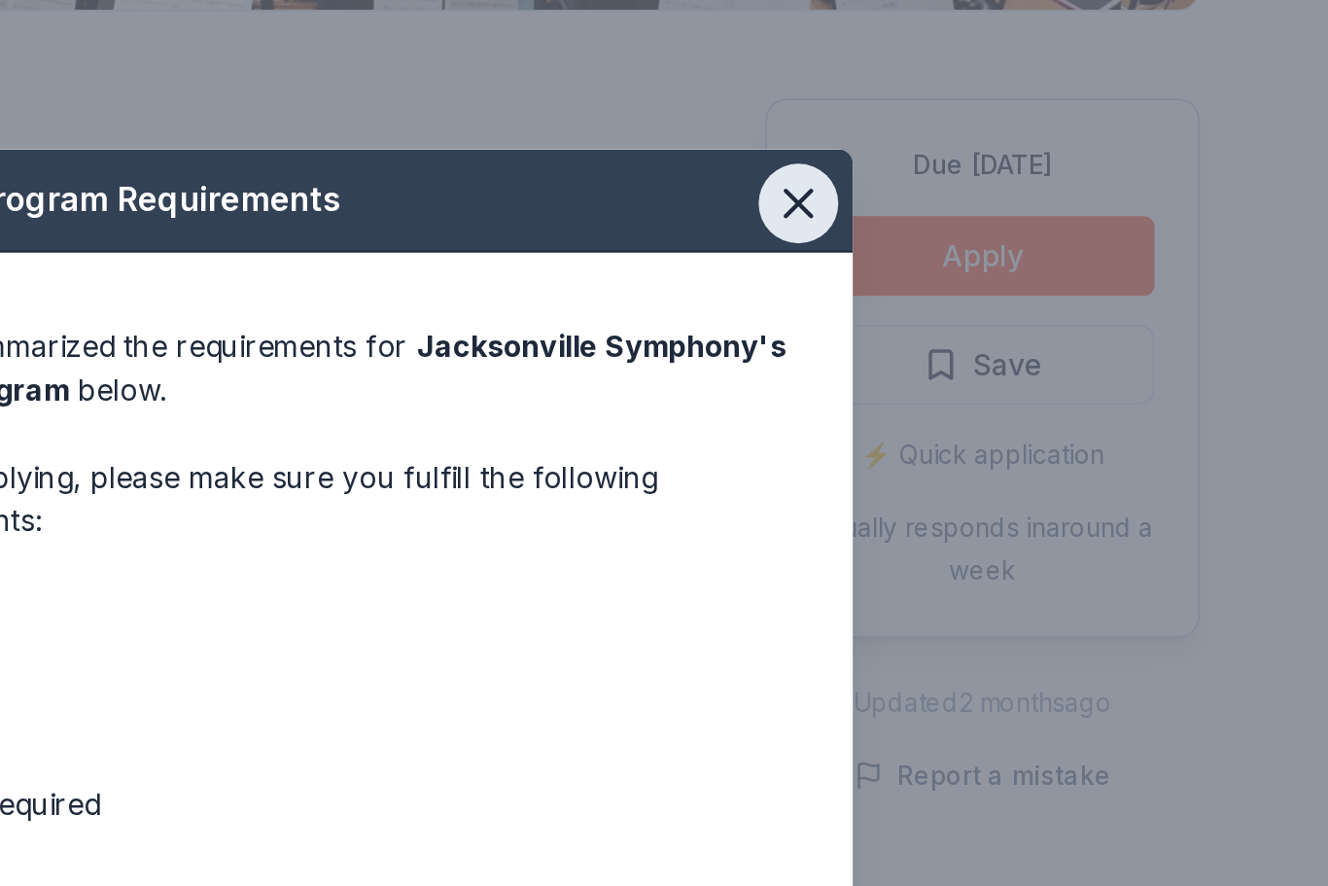
click at [901, 178] on icon "button" at bounding box center [914, 191] width 27 height 27
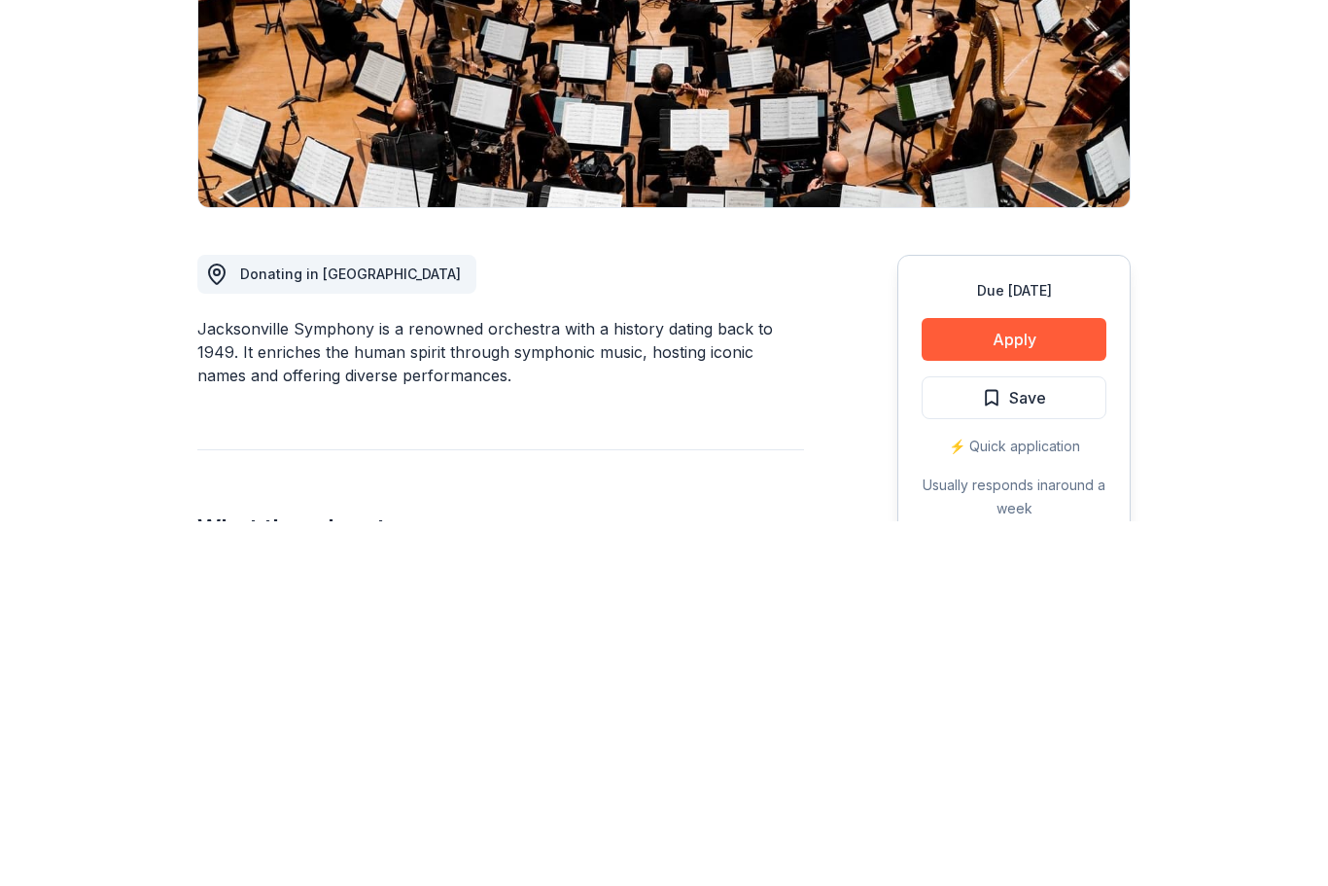
scroll to position [0, 0]
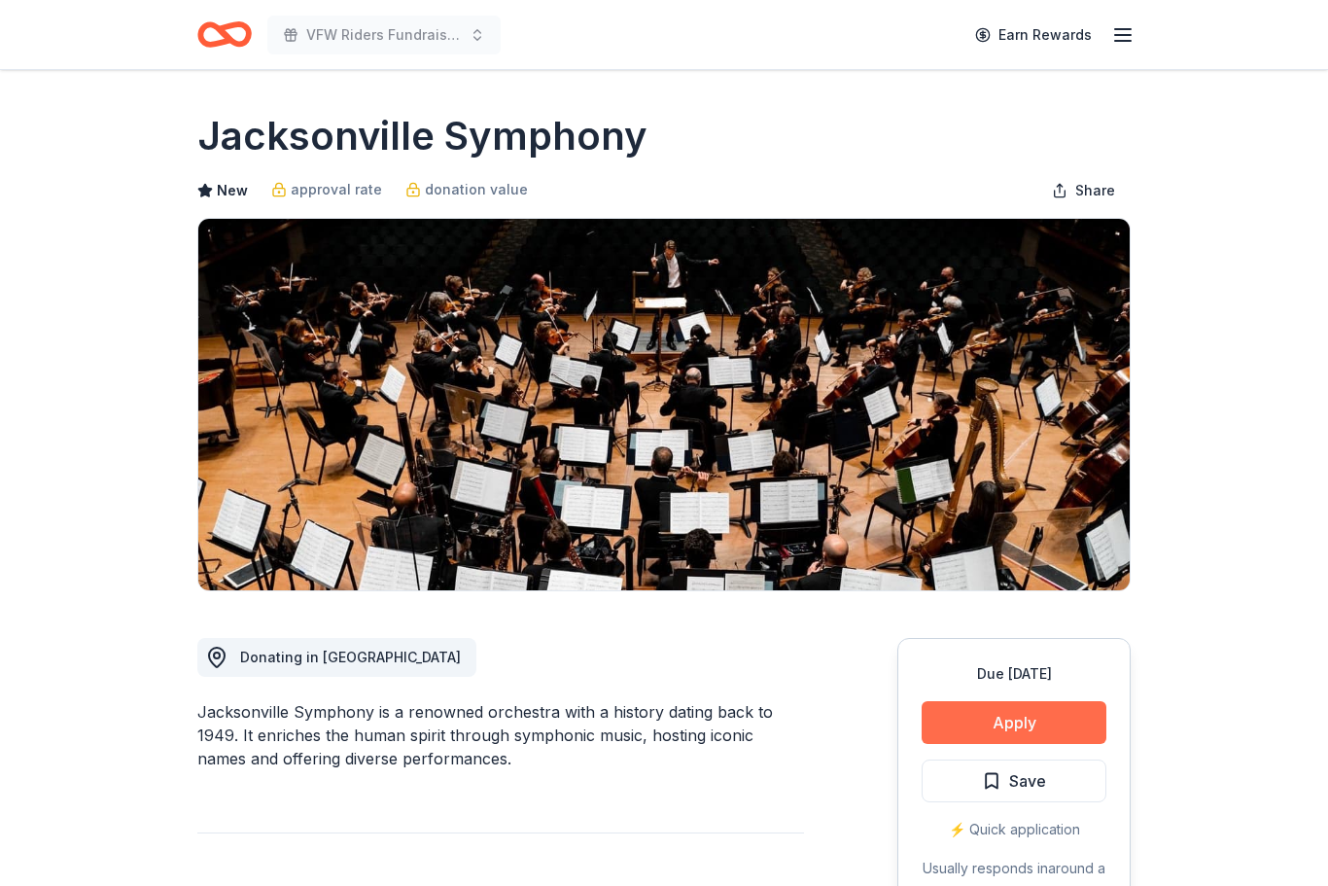
click at [1064, 723] on button "Apply" at bounding box center [1014, 722] width 185 height 43
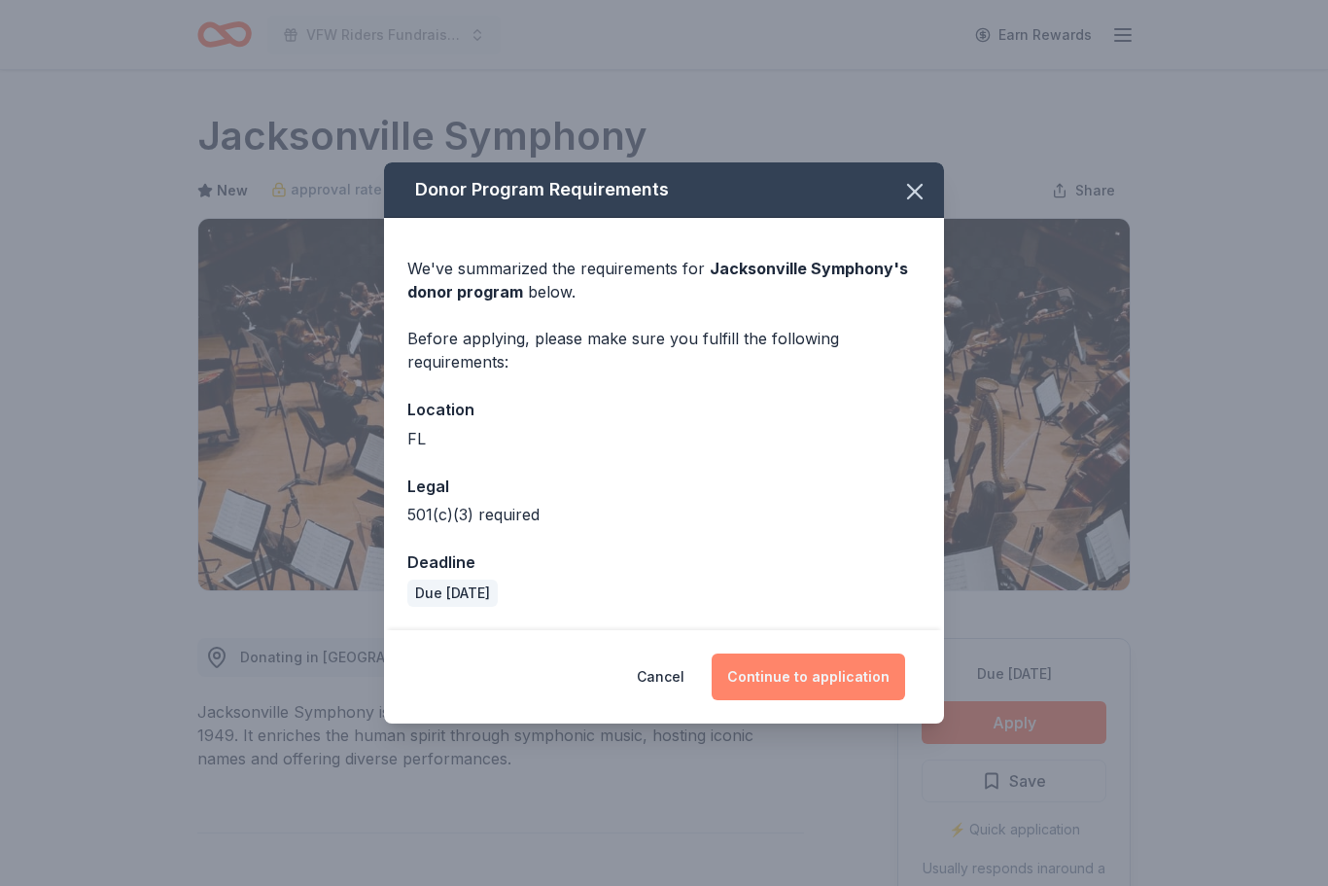
click at [849, 678] on button "Continue to application" at bounding box center [809, 676] width 194 height 47
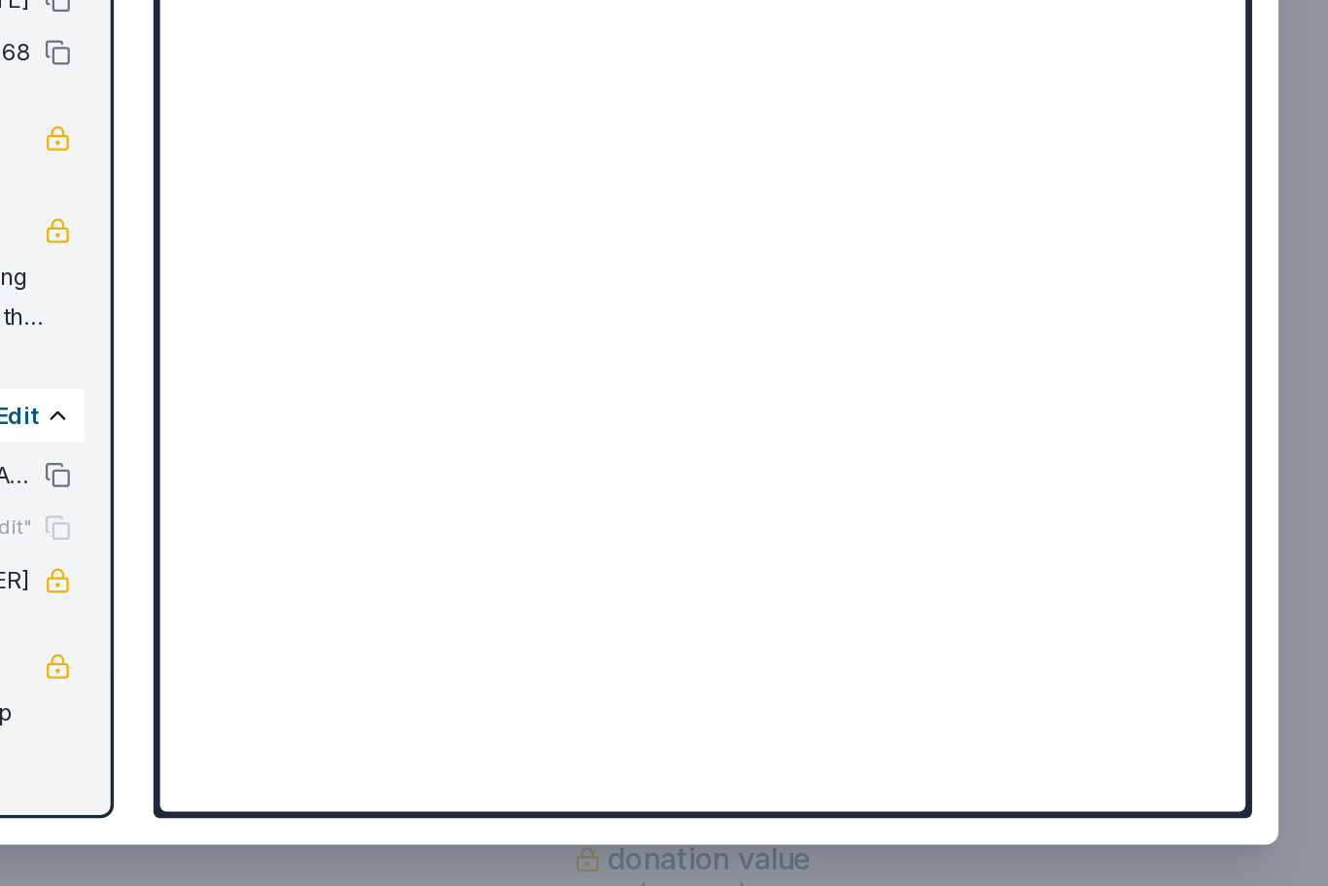
scroll to position [664, 0]
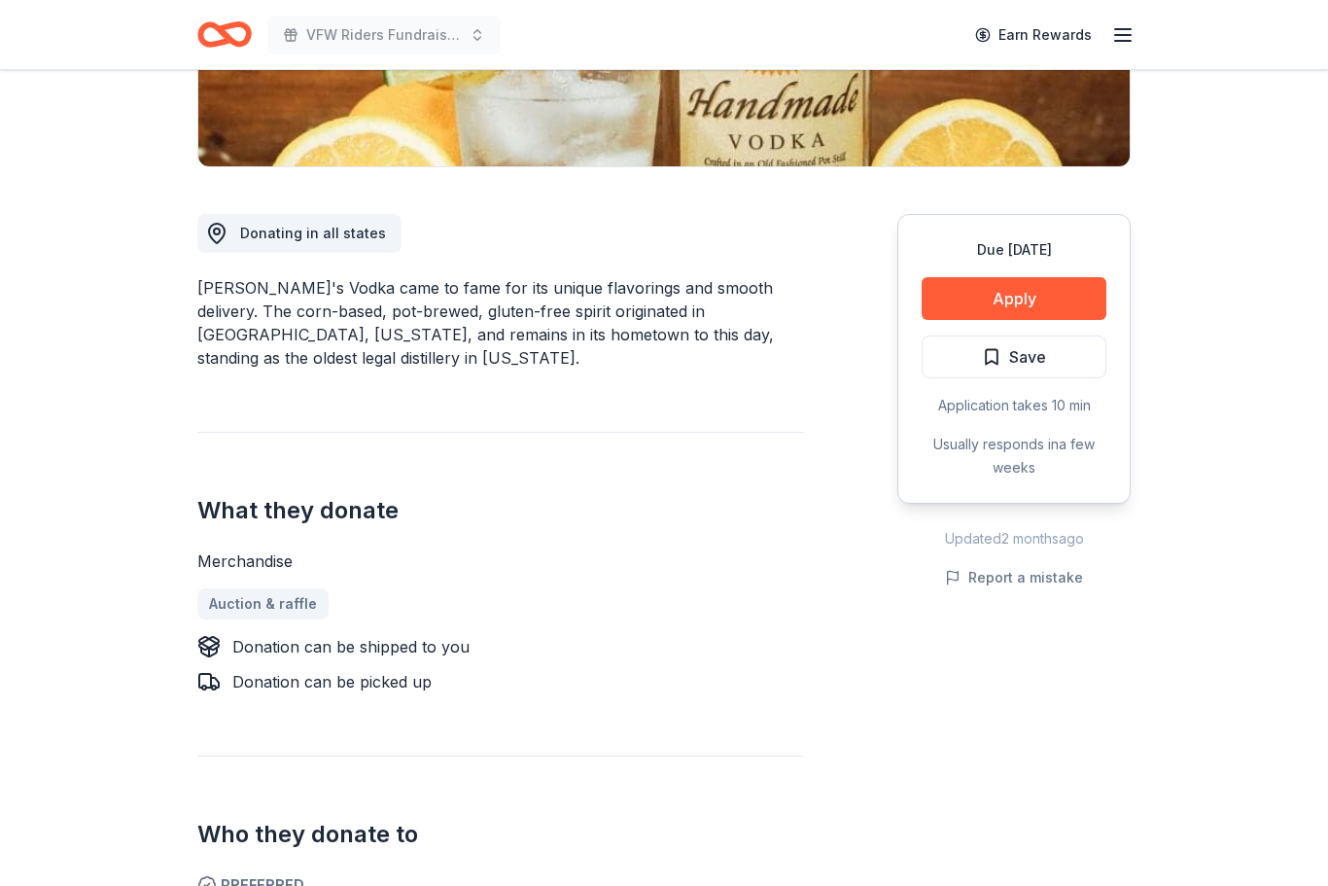
scroll to position [424, 0]
click at [1020, 316] on button "Apply" at bounding box center [1014, 298] width 185 height 43
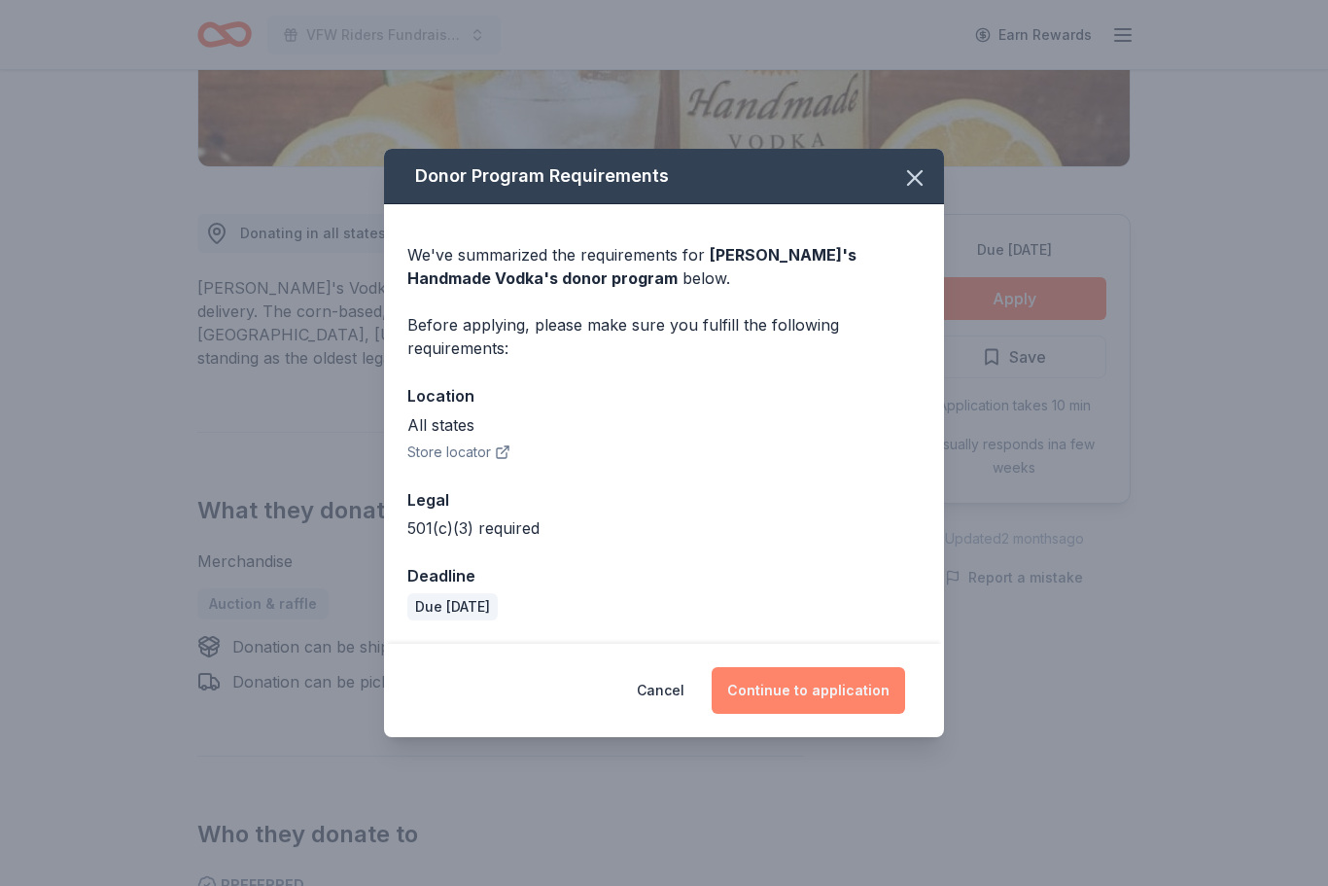
click at [834, 714] on button "Continue to application" at bounding box center [809, 690] width 194 height 47
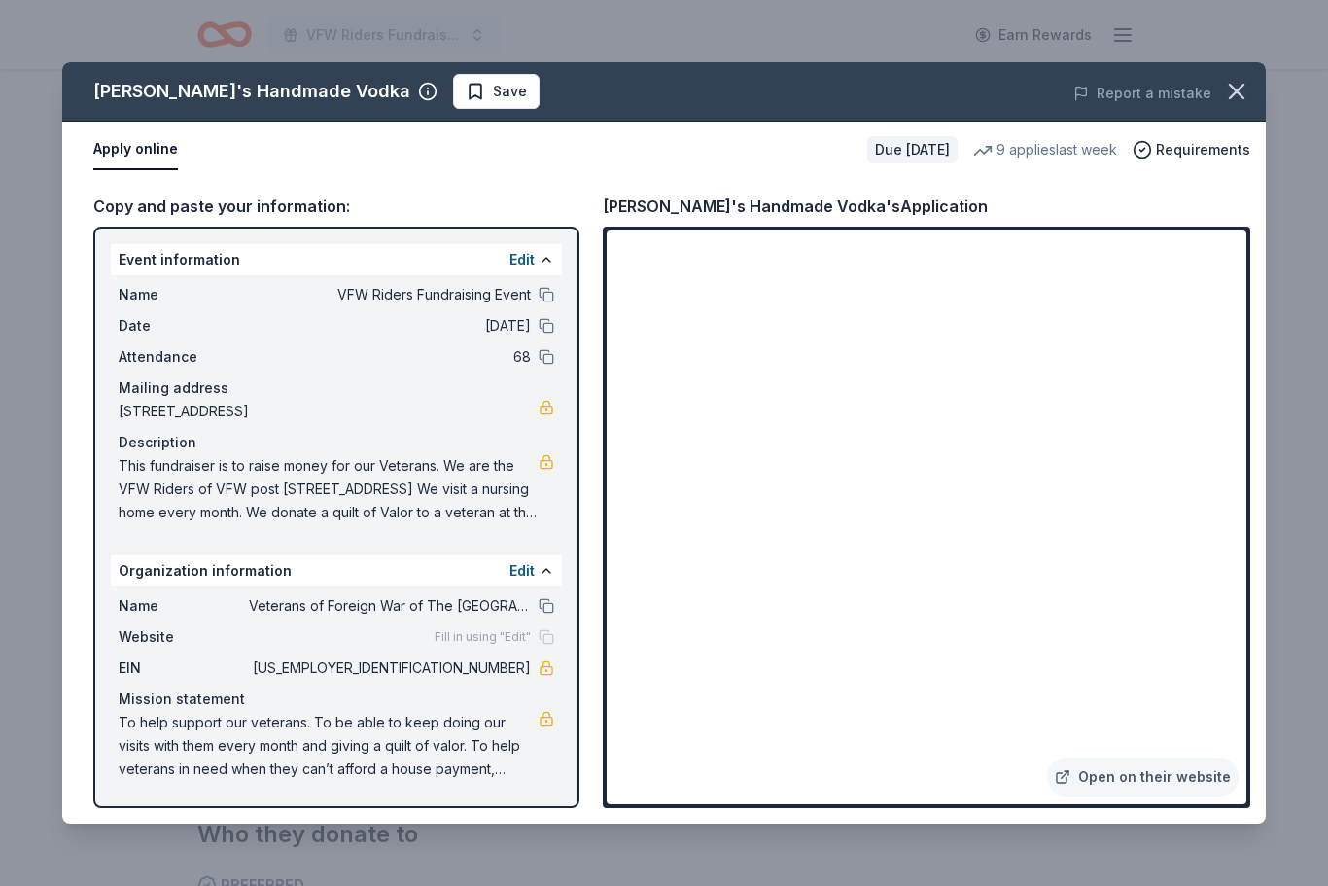
click at [0, 0] on html "VFW Riders Fundraising Event Earn Rewards Due in 44 days Share Tito's Handmade …" at bounding box center [664, 19] width 1328 height 886
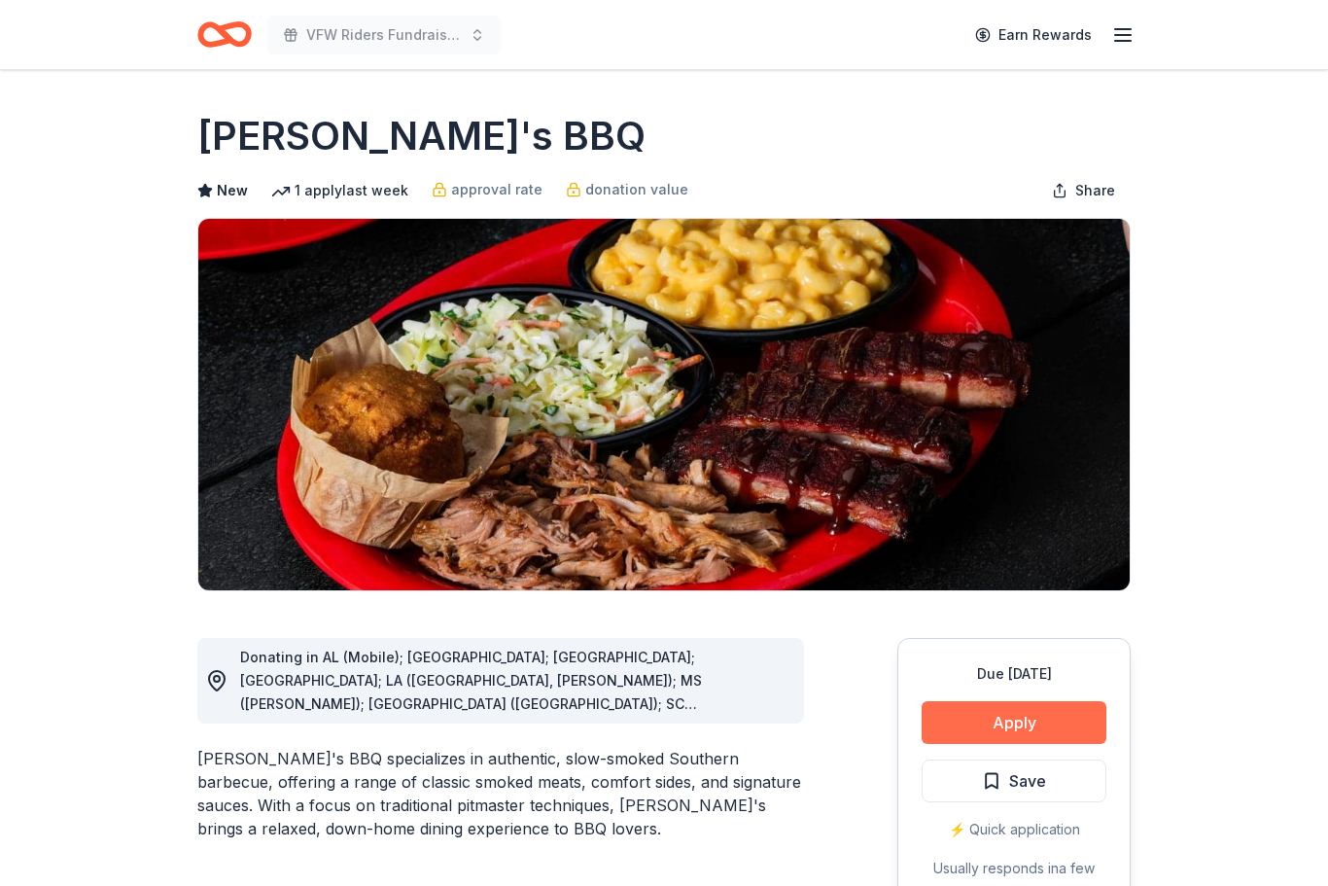
click at [1040, 715] on button "Apply" at bounding box center [1014, 722] width 185 height 43
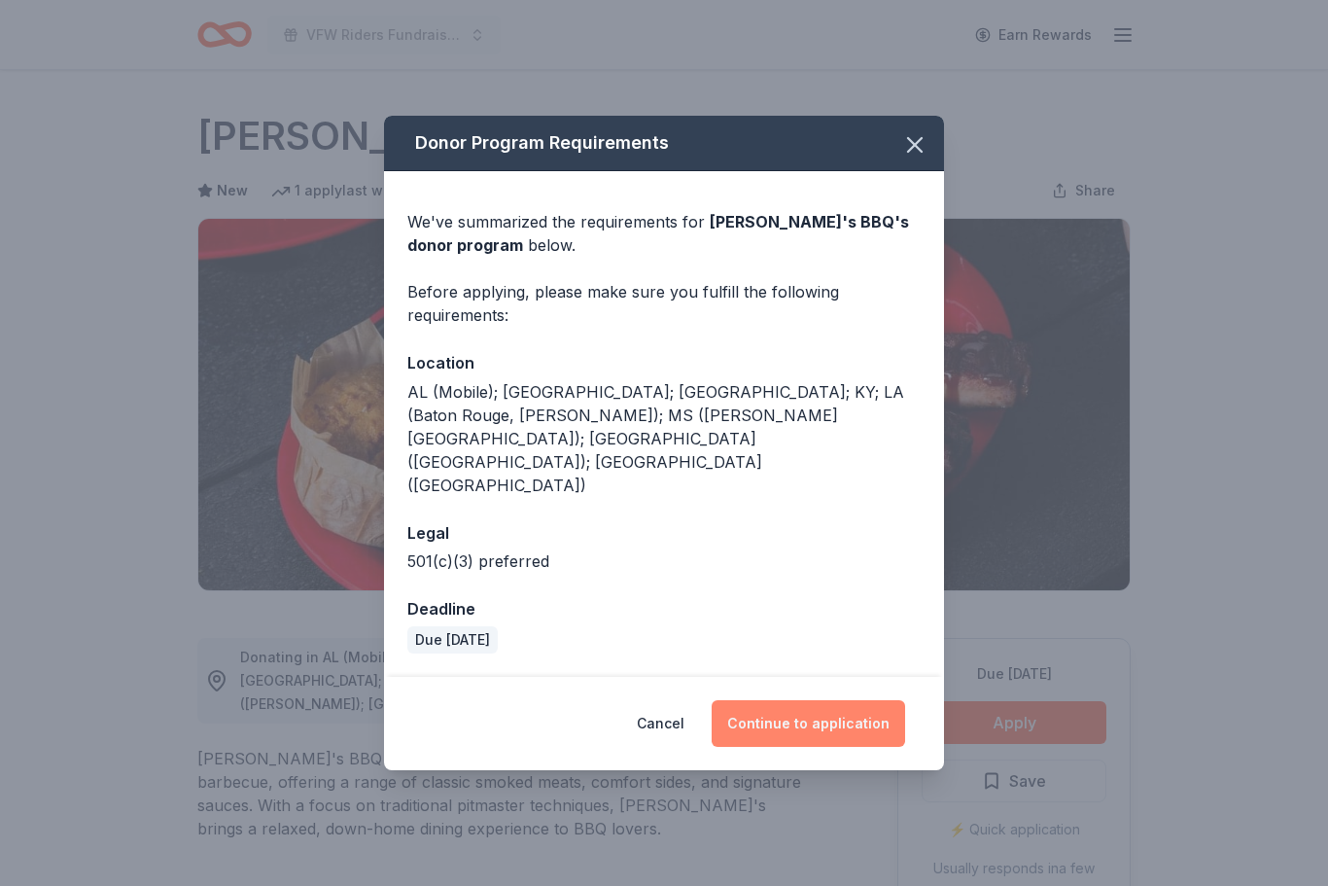
click at [826, 700] on button "Continue to application" at bounding box center [809, 723] width 194 height 47
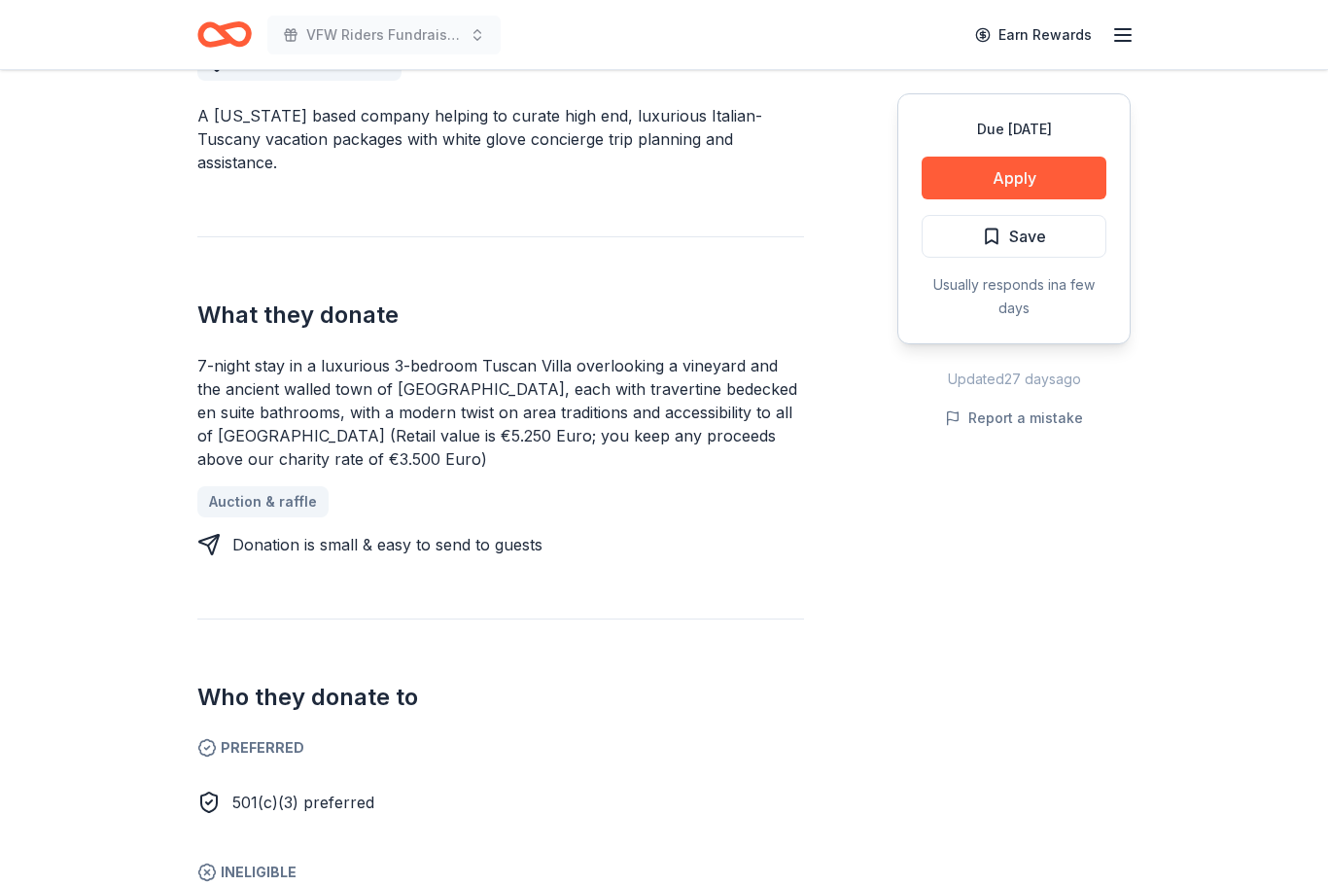
scroll to position [595, 0]
